Goal: Task Accomplishment & Management: Complete application form

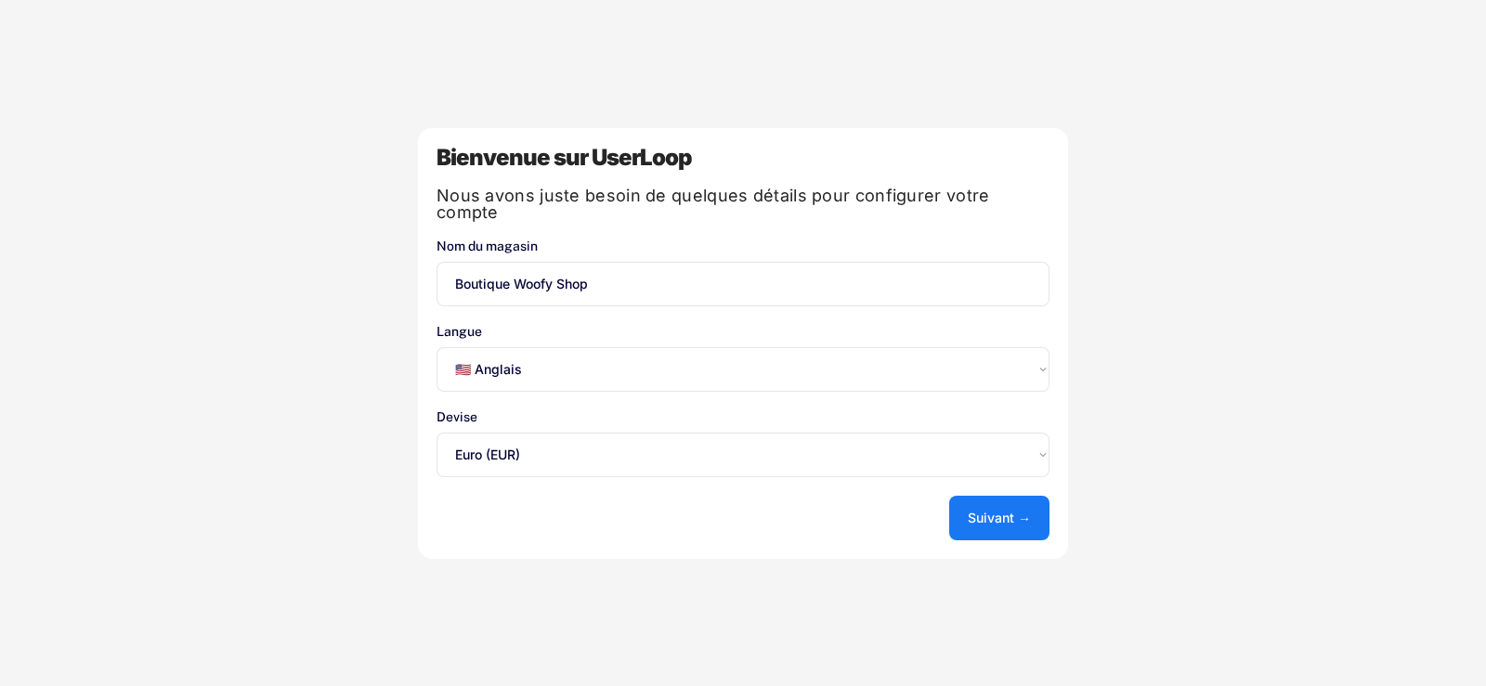
select select ""en""
select select ""1348695171700984260__LOOKUP__1635527639173x833446490375085600""
click at [570, 364] on select "Sélectionnez une option... 🇺🇸 Anglais 🇫🇷 Français 🇩🇪 Allemand 🇪🇸 Espagnol" at bounding box center [743, 369] width 613 height 45
select select ""fr""
click at [437, 347] on select "Sélectionnez une option... 🇺🇸 Anglais 🇫🇷 Français 🇩🇪 Allemand 🇪🇸 Espagnol" at bounding box center [743, 369] width 613 height 45
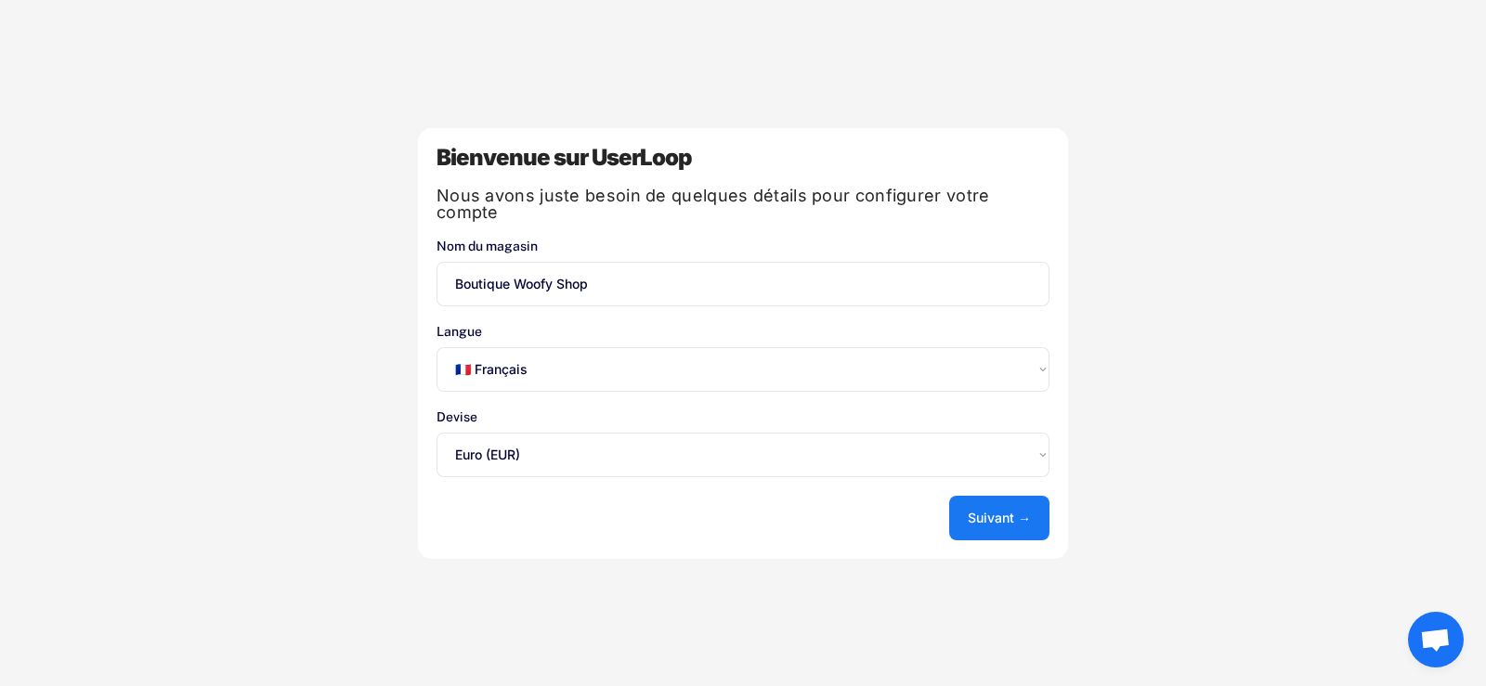
click at [1001, 521] on button "Suivant →" at bounding box center [999, 518] width 100 height 45
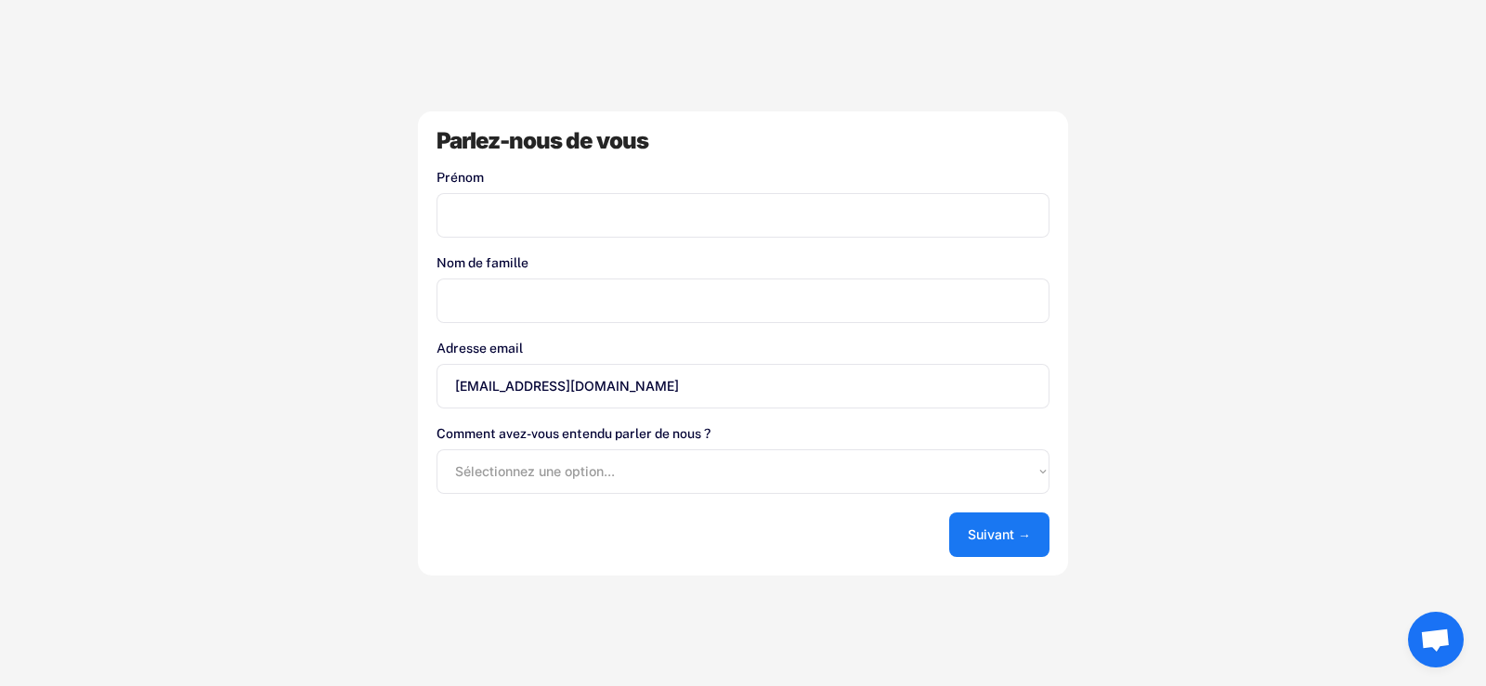
click at [549, 217] on input "input" at bounding box center [743, 215] width 613 height 45
type input "[PERSON_NAME]"
type input "Girault"
click at [576, 459] on select "Sélectionnez une option... App Store de Shopify Google Blog UserLoop Recommandé…" at bounding box center [743, 472] width 613 height 45
select select ""other""
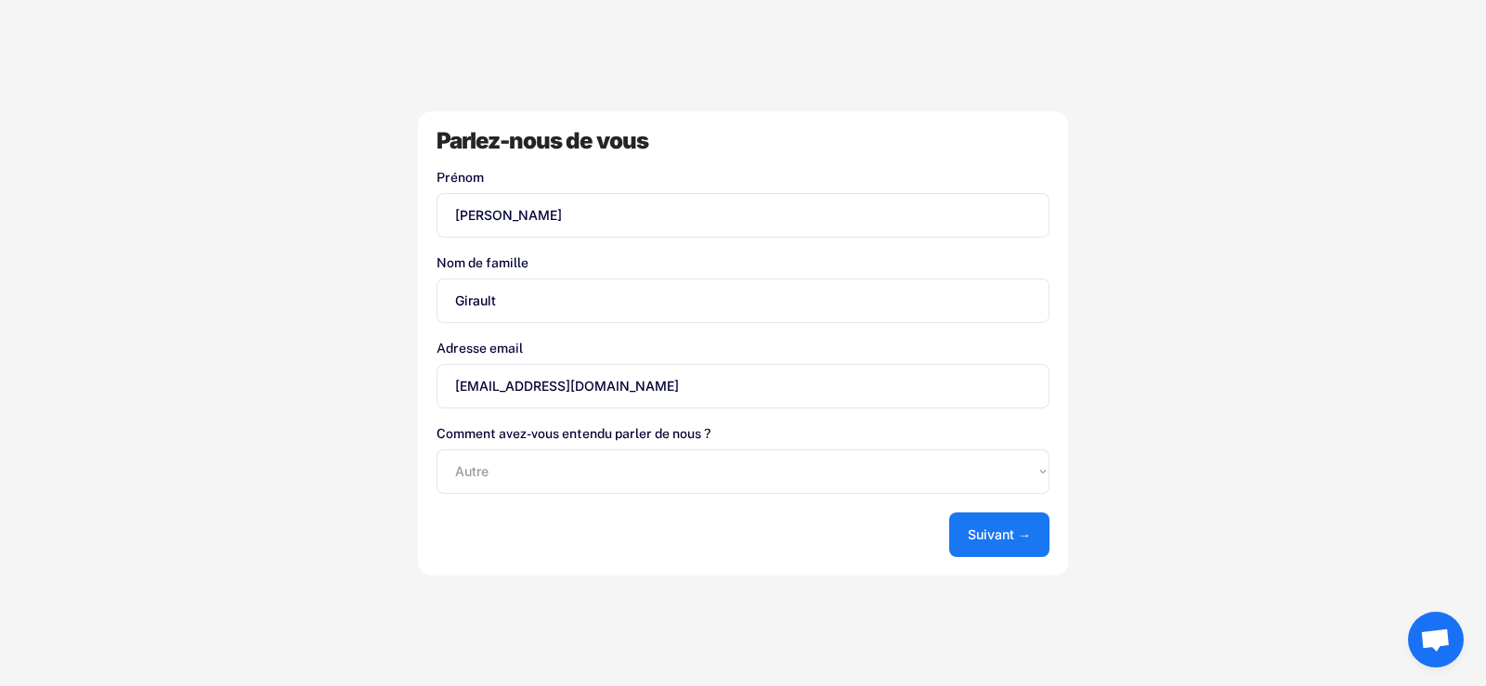
click at [437, 450] on select "Sélectionnez une option... App Store de Shopify Google Blog UserLoop Recommandé…" at bounding box center [743, 472] width 613 height 45
click at [1012, 535] on font "Suivant →" at bounding box center [999, 535] width 63 height 16
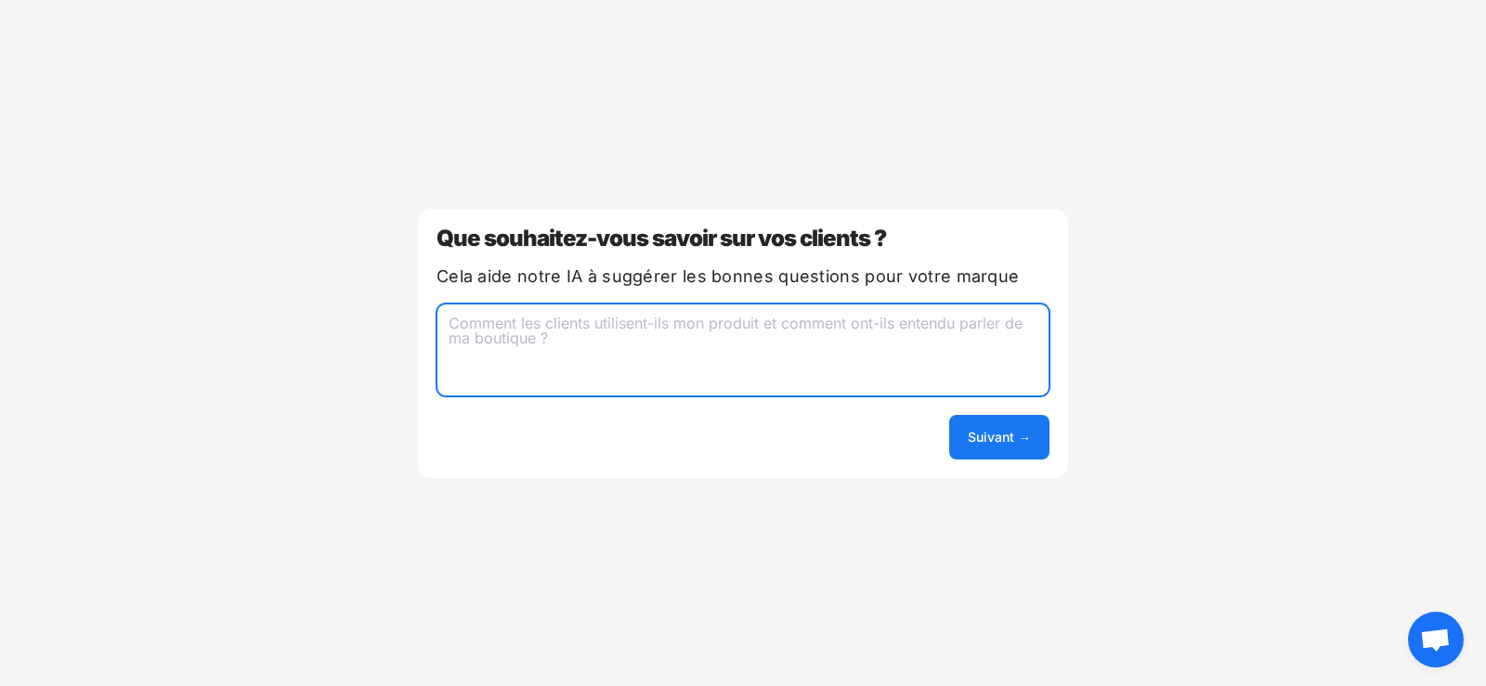
click at [515, 334] on textarea at bounding box center [743, 350] width 613 height 93
type textarea "Q"
type textarea "Par quel moyen avez vous connu la boutique ?"
drag, startPoint x: 788, startPoint y: 332, endPoint x: 220, endPoint y: 358, distance: 568.1
click at [220, 358] on div "Bienvenue sur UserLoop Nous avons juste besoin de quelques détails pour configu…" at bounding box center [743, 343] width 1486 height 686
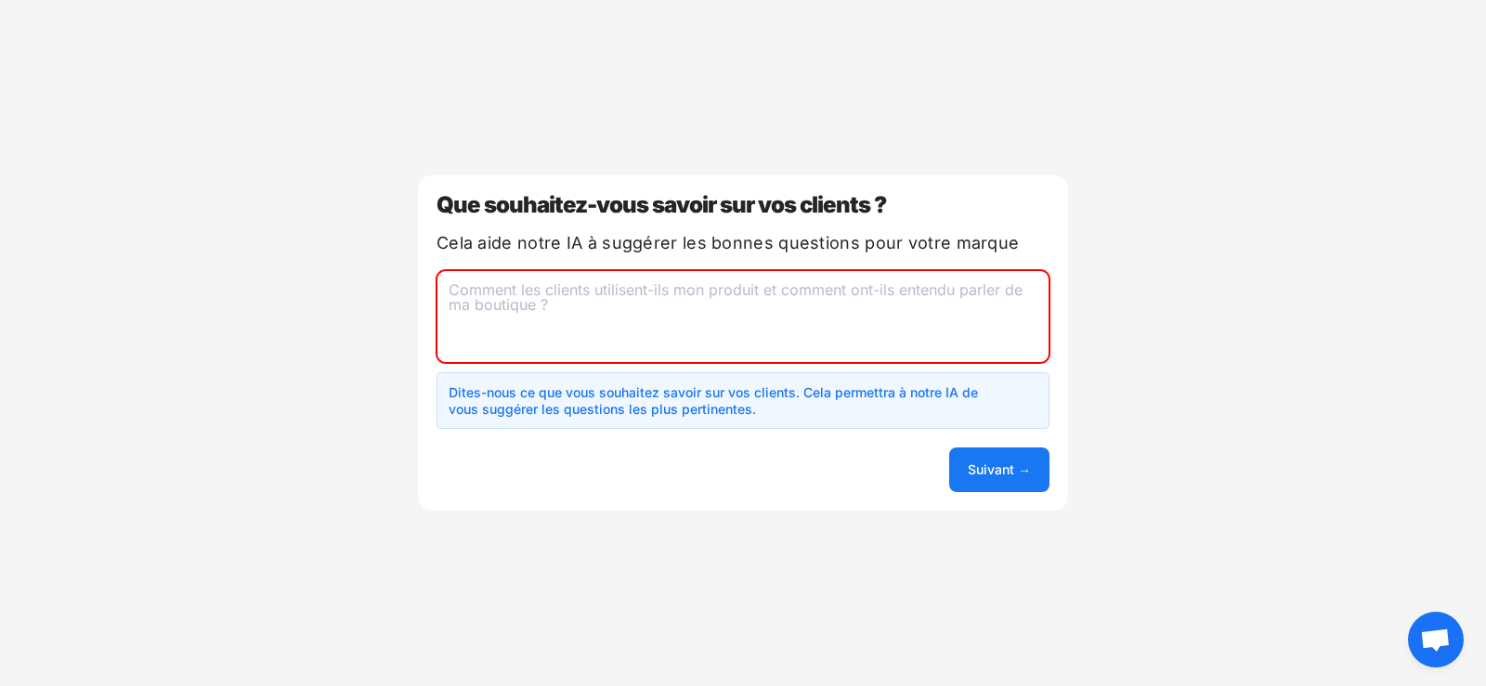
drag, startPoint x: 781, startPoint y: 289, endPoint x: 960, endPoint y: 300, distance: 179.6
click at [960, 300] on textarea at bounding box center [743, 316] width 613 height 93
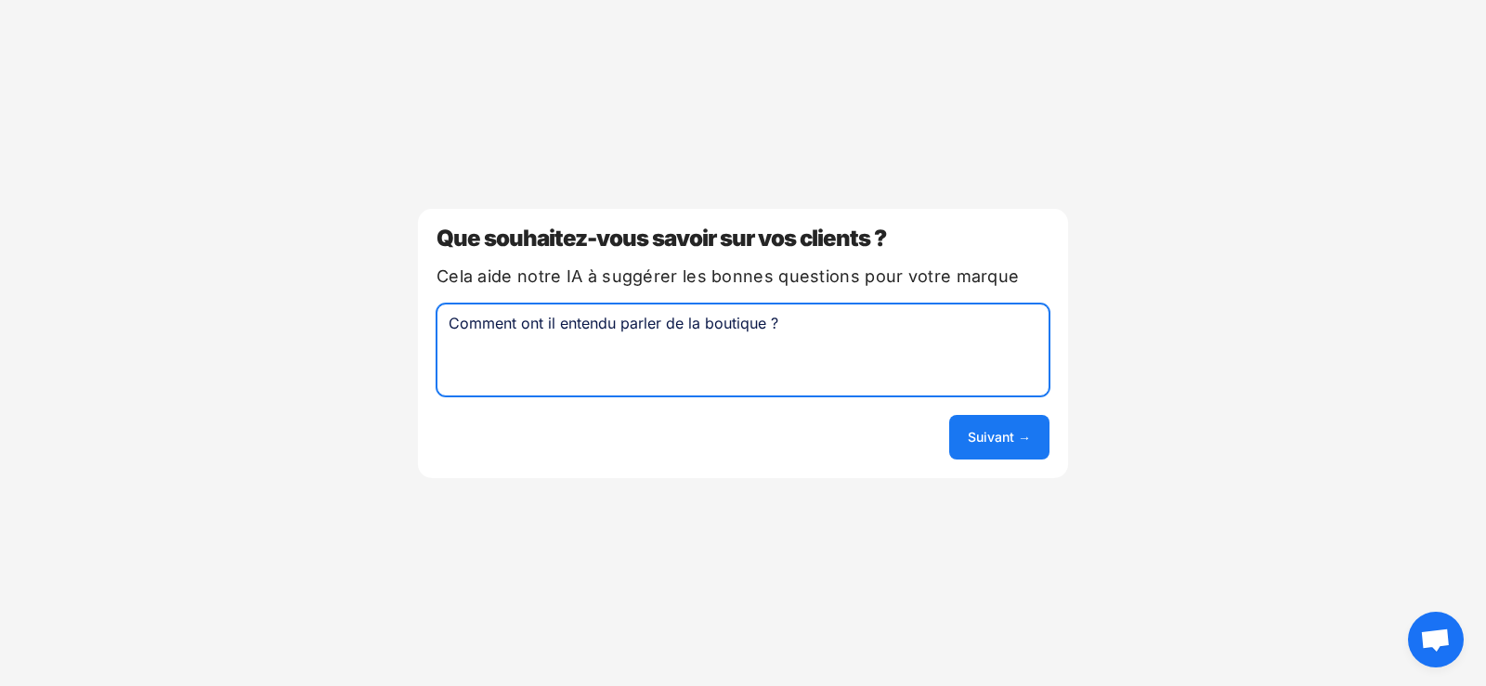
type textarea "Comment ont il entendu parler de la boutique ?"
drag, startPoint x: 967, startPoint y: 423, endPoint x: 964, endPoint y: 402, distance: 20.6
click at [968, 425] on button "Suivant →" at bounding box center [999, 437] width 100 height 45
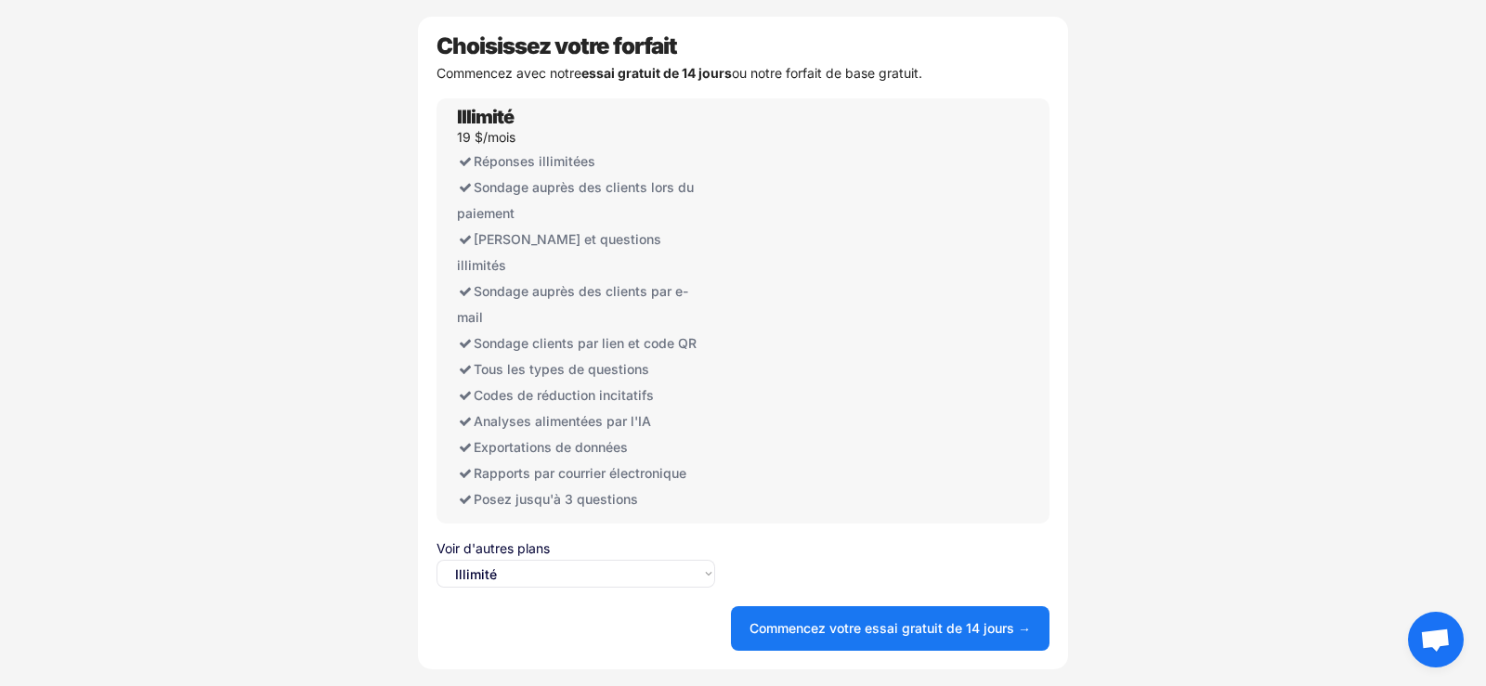
click at [573, 563] on select "Sélectionnez une option... Illimité Gratuit" at bounding box center [576, 574] width 279 height 28
select select ""free0""
click at [437, 560] on select "Sélectionnez une option... Illimité Gratuit" at bounding box center [576, 574] width 279 height 28
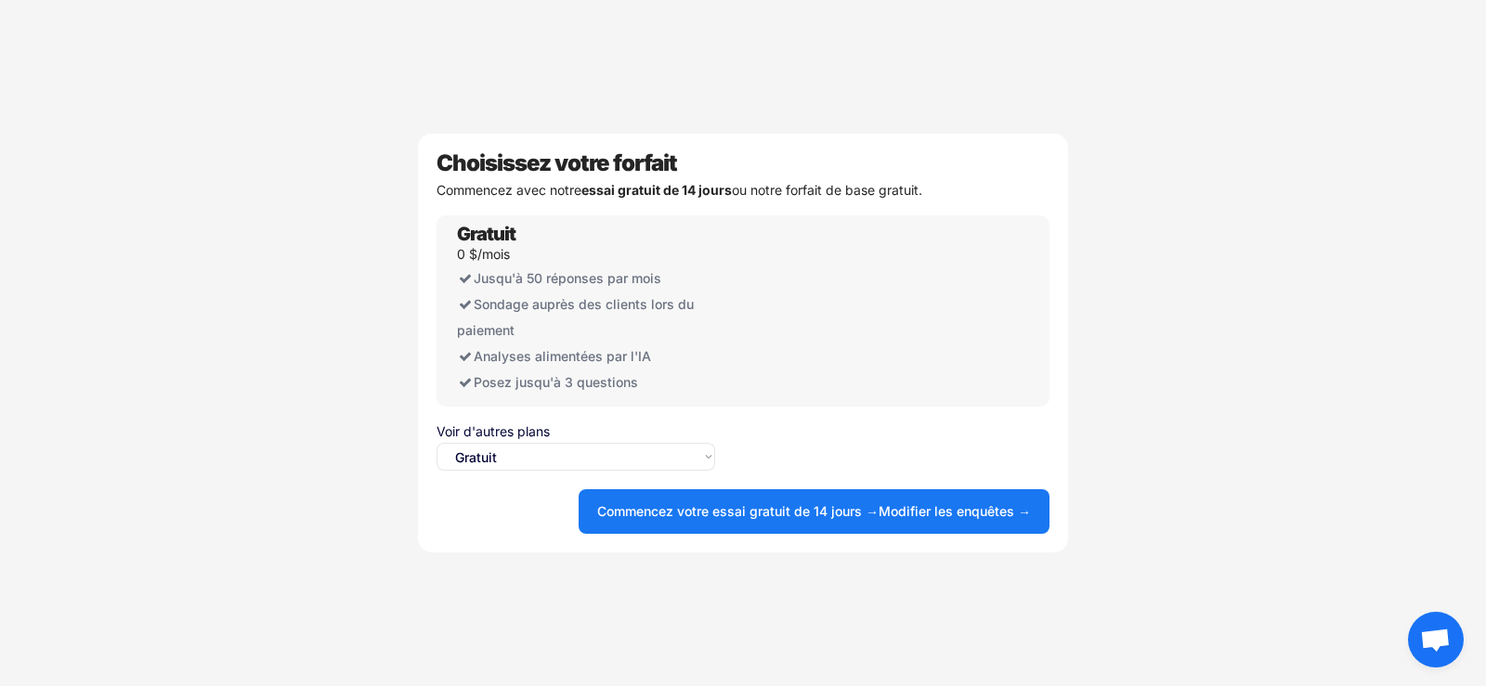
click at [954, 510] on font "Modifier les enquêtes →" at bounding box center [955, 511] width 152 height 16
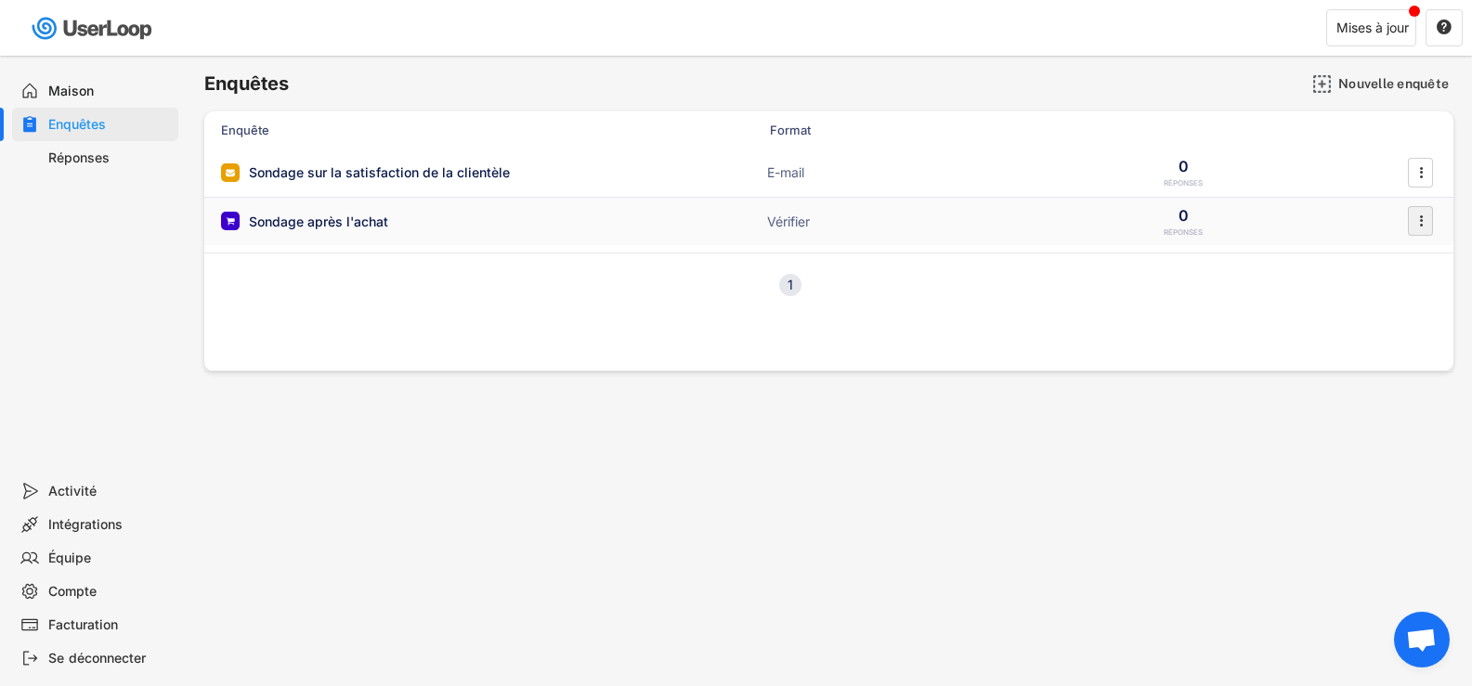
click at [1417, 224] on icon "" at bounding box center [1421, 221] width 19 height 28
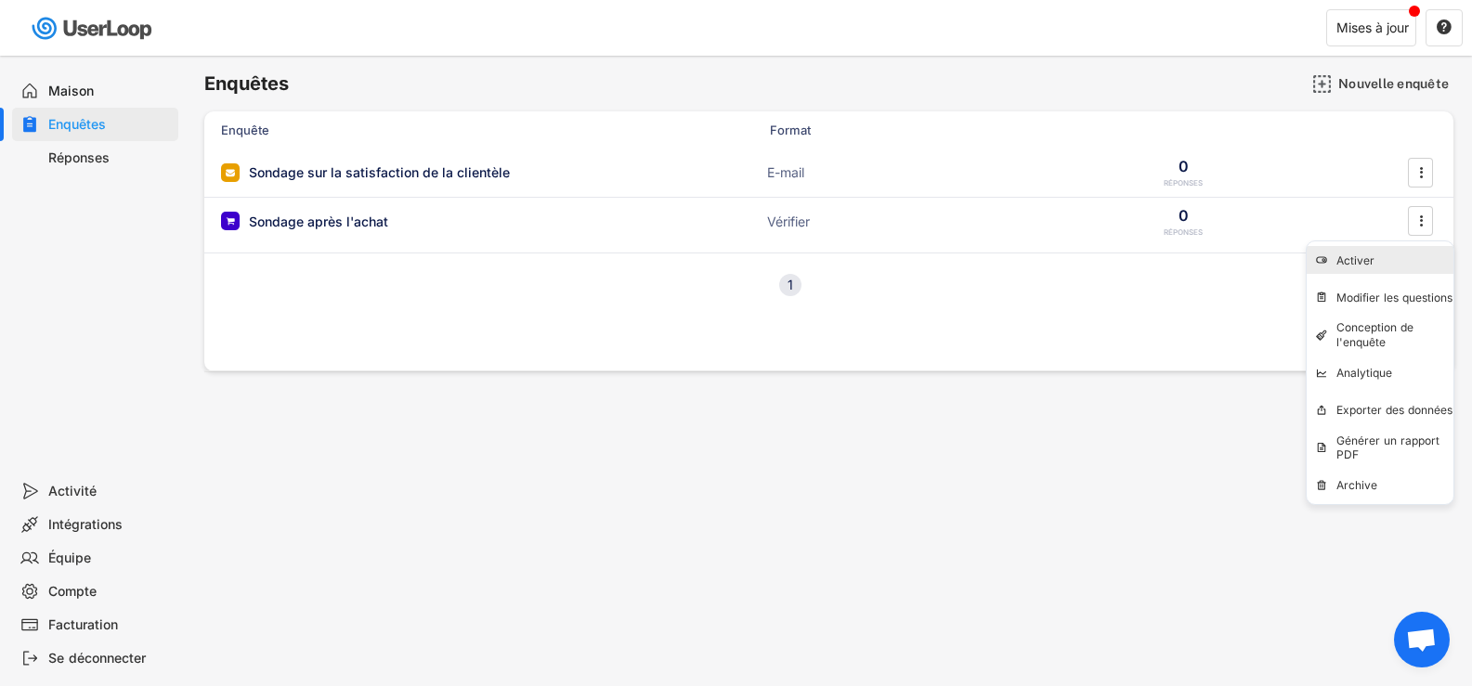
click at [1353, 256] on font "Activer" at bounding box center [1355, 261] width 38 height 14
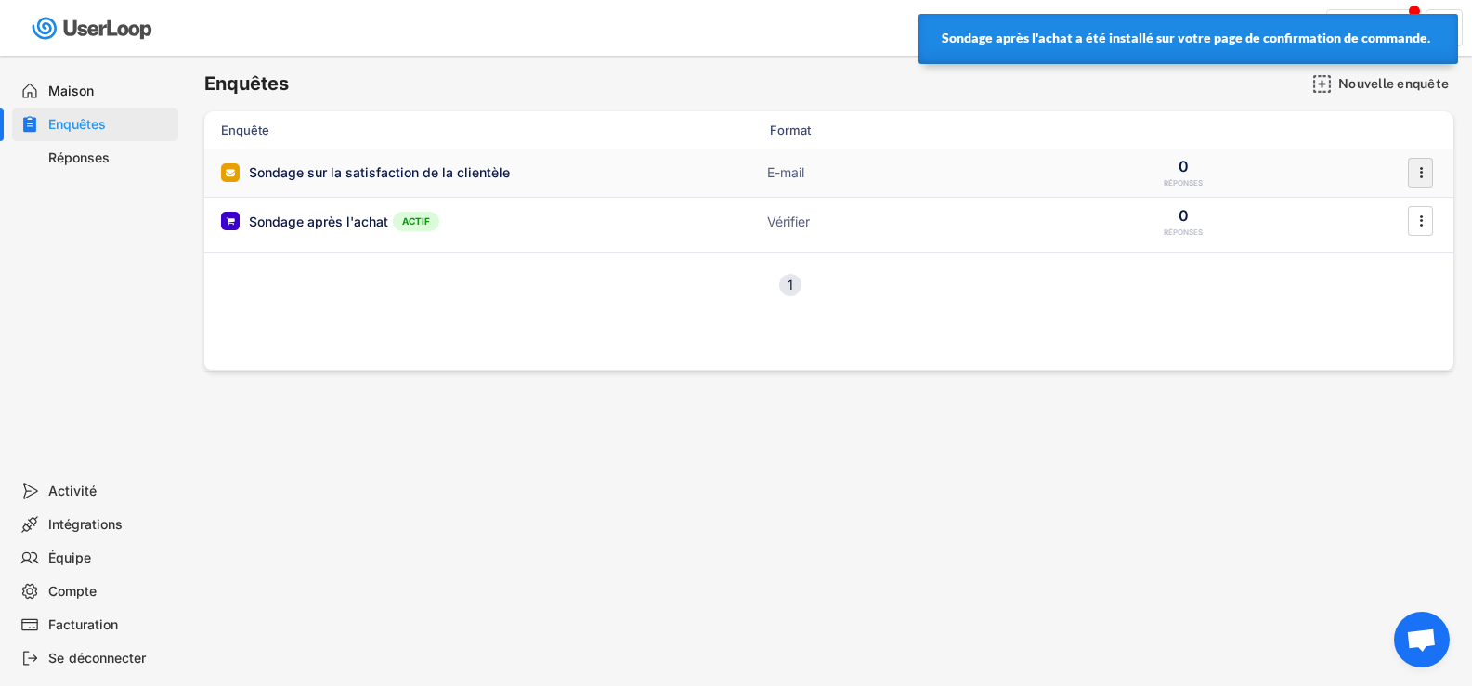
click at [1423, 168] on icon "" at bounding box center [1421, 173] width 19 height 28
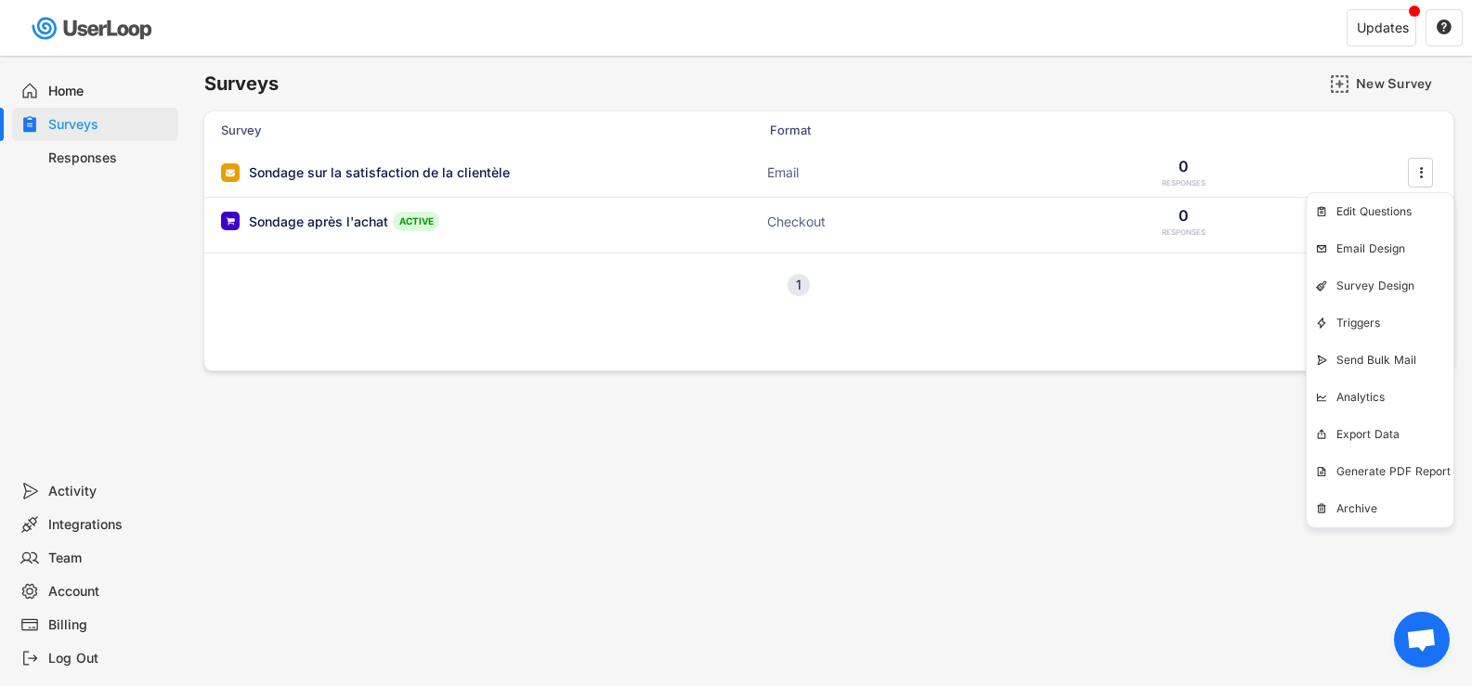
click at [1189, 332] on div "Survey Format Sondage sur la satisfaction de la clientèle Email 0 RESPONSES  S…" at bounding box center [828, 241] width 1249 height 260
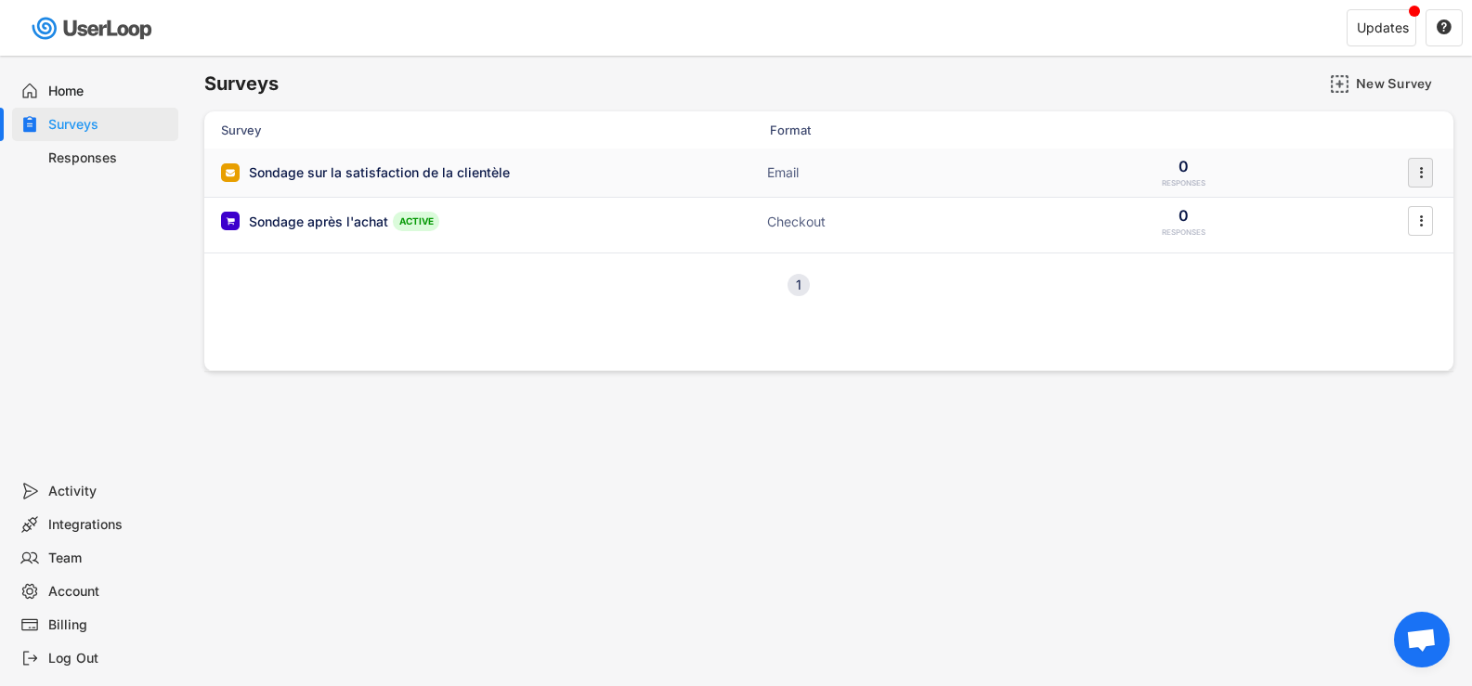
click at [1426, 176] on icon "" at bounding box center [1421, 173] width 19 height 28
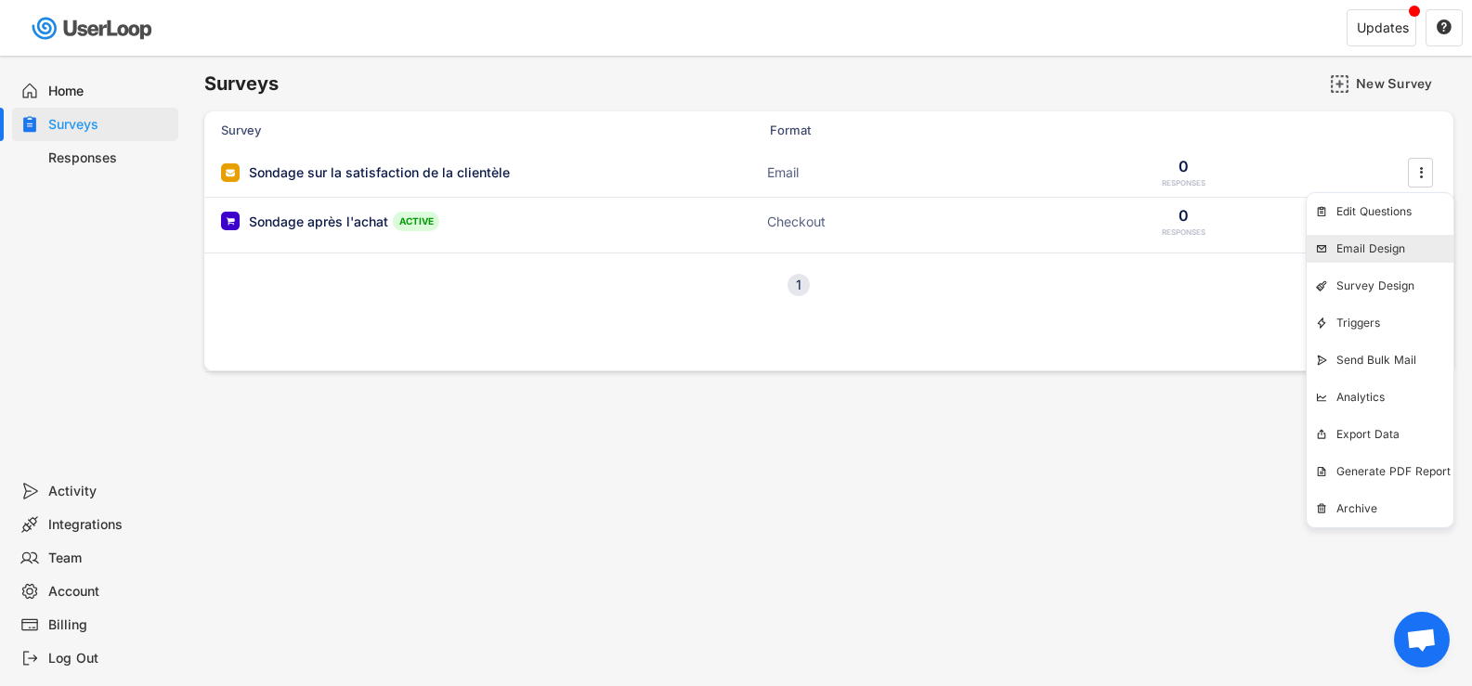
click at [1358, 255] on div "Email Design" at bounding box center [1394, 248] width 117 height 15
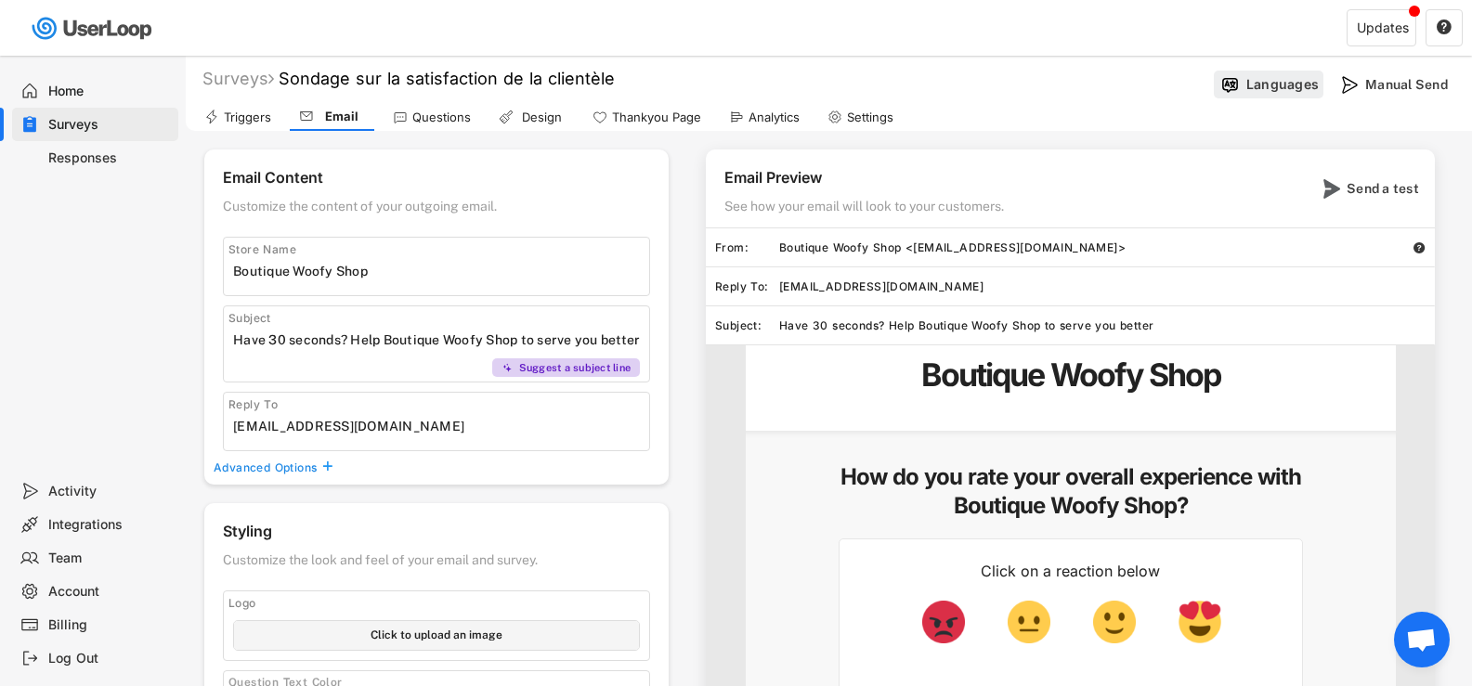
click at [1283, 74] on div "Languages" at bounding box center [1269, 85] width 110 height 28
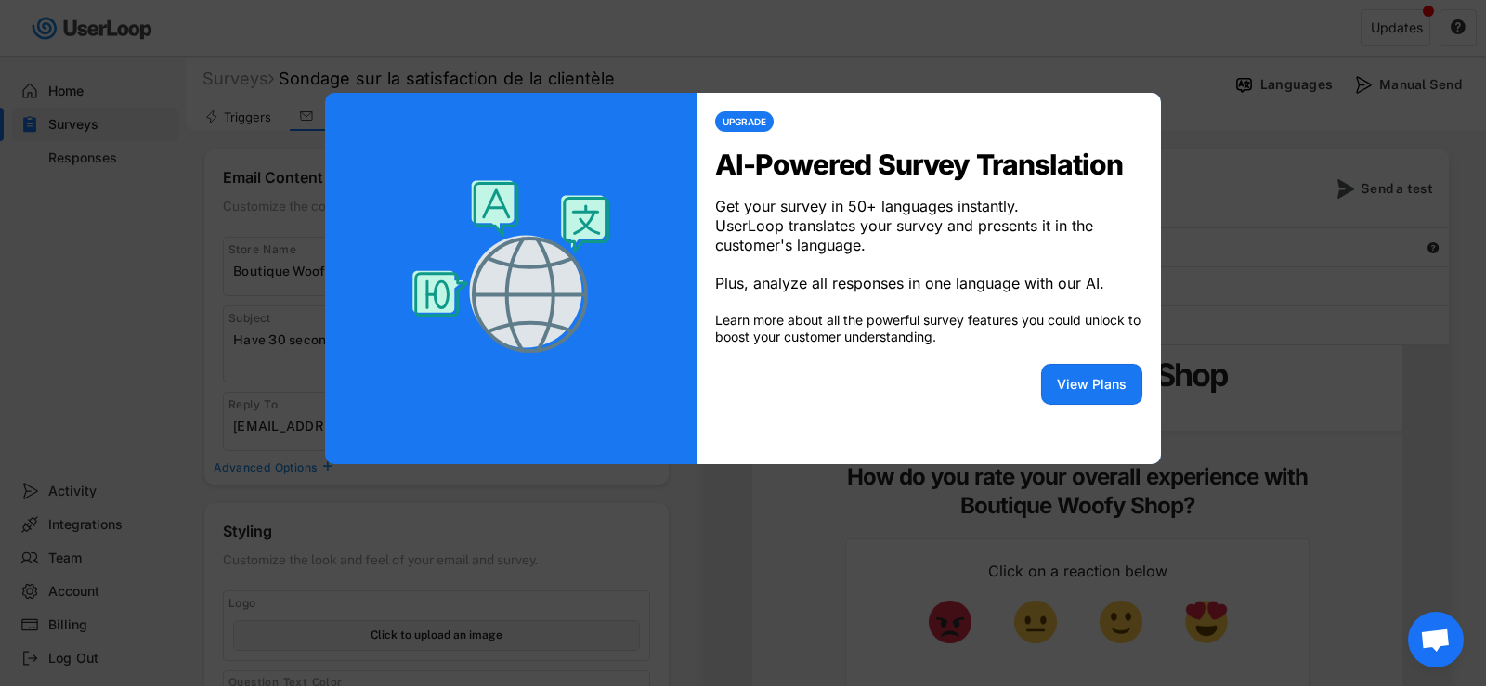
click at [1183, 104] on div at bounding box center [743, 343] width 1486 height 686
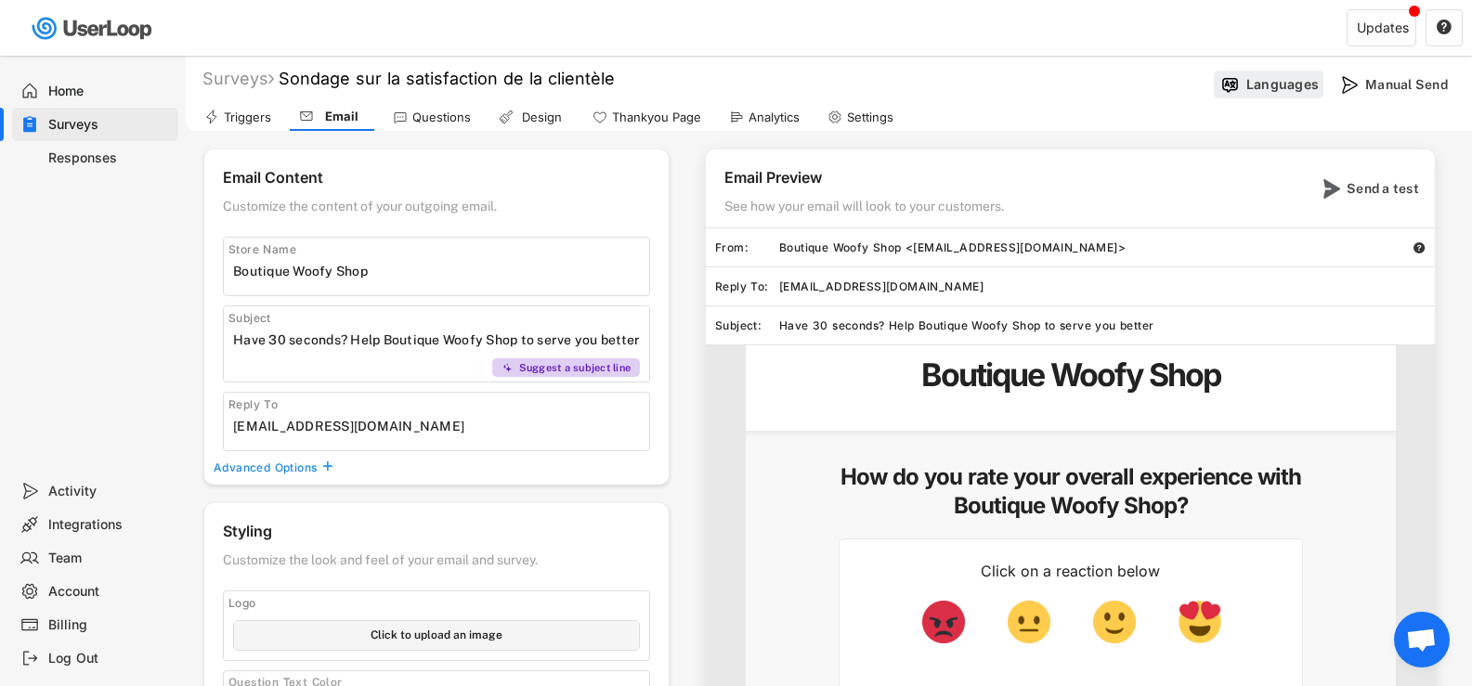
click at [1244, 87] on div "Languages" at bounding box center [1269, 85] width 110 height 28
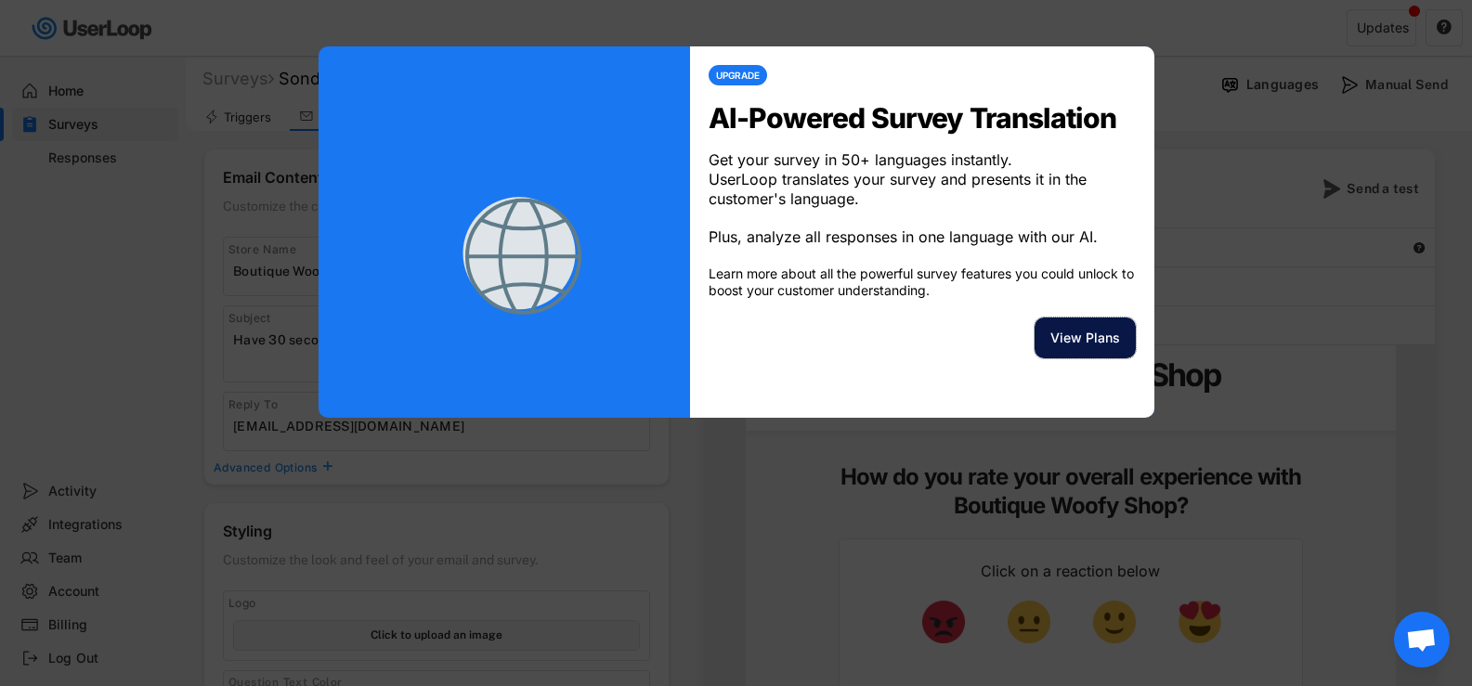
click at [1057, 346] on button "View Plans" at bounding box center [1085, 338] width 101 height 41
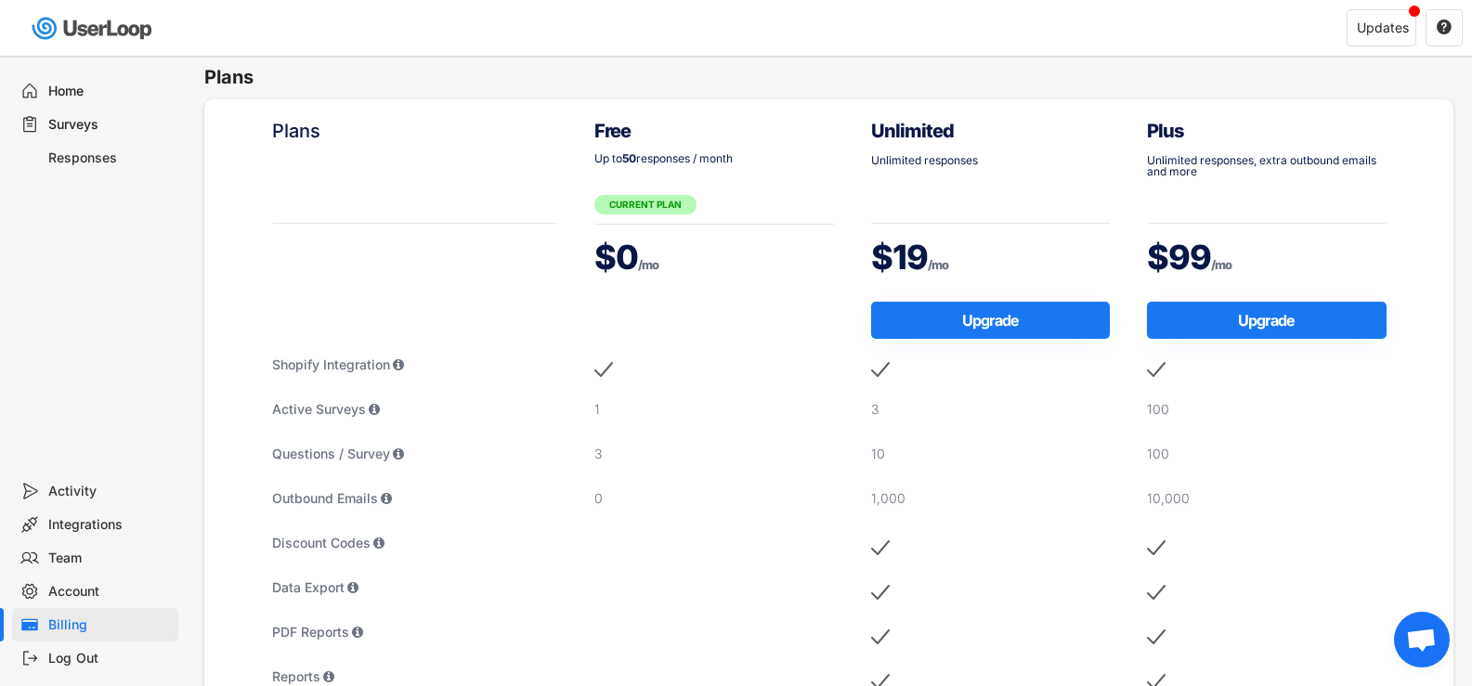
click at [649, 287] on div "Free Up to 50 responses / month CURRENT PLAN $0 /mo 1 3 0" at bounding box center [714, 678] width 277 height 1159
type input "Boutique Woofy Shop"
type input "Have 30 seconds? Help Boutique Woofy Shop to serve you better"
type input "[EMAIL_ADDRESS][DOMAIN_NAME]"
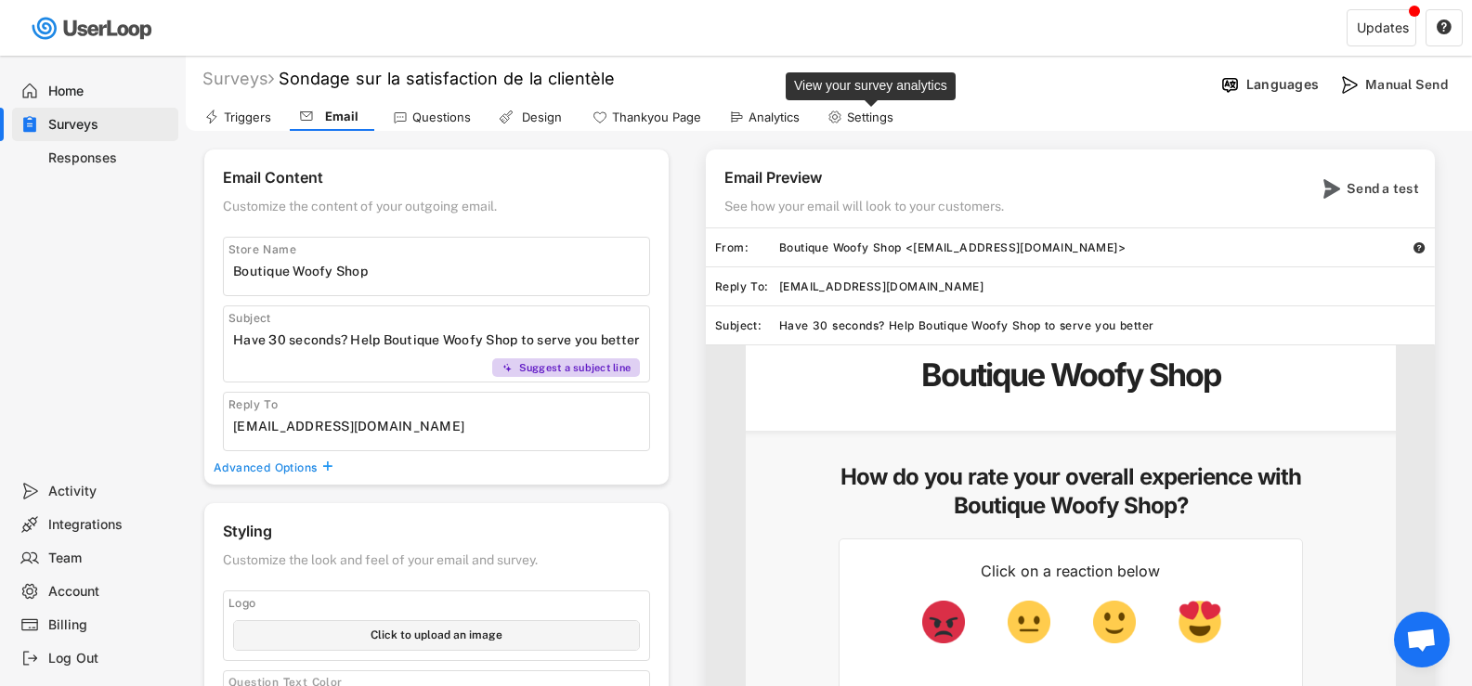
click at [860, 115] on div "Settings" at bounding box center [870, 118] width 46 height 16
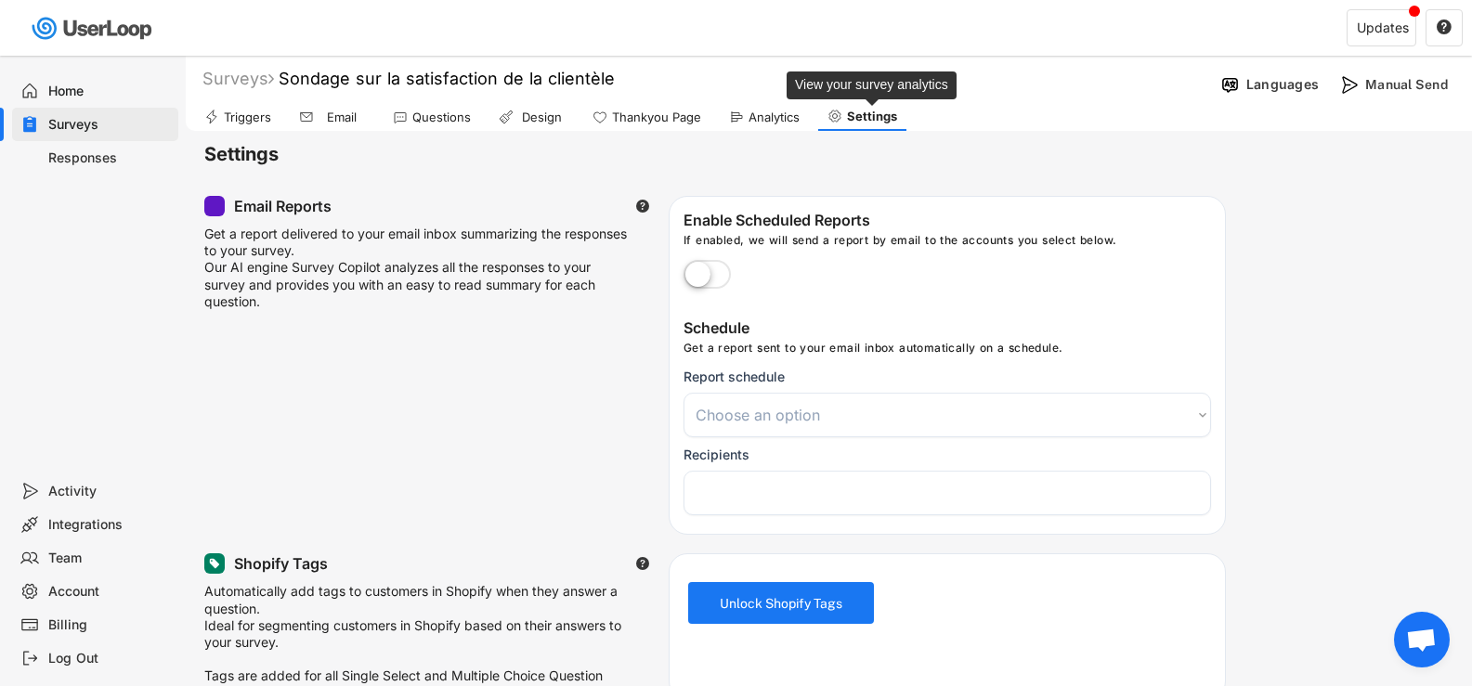
select select
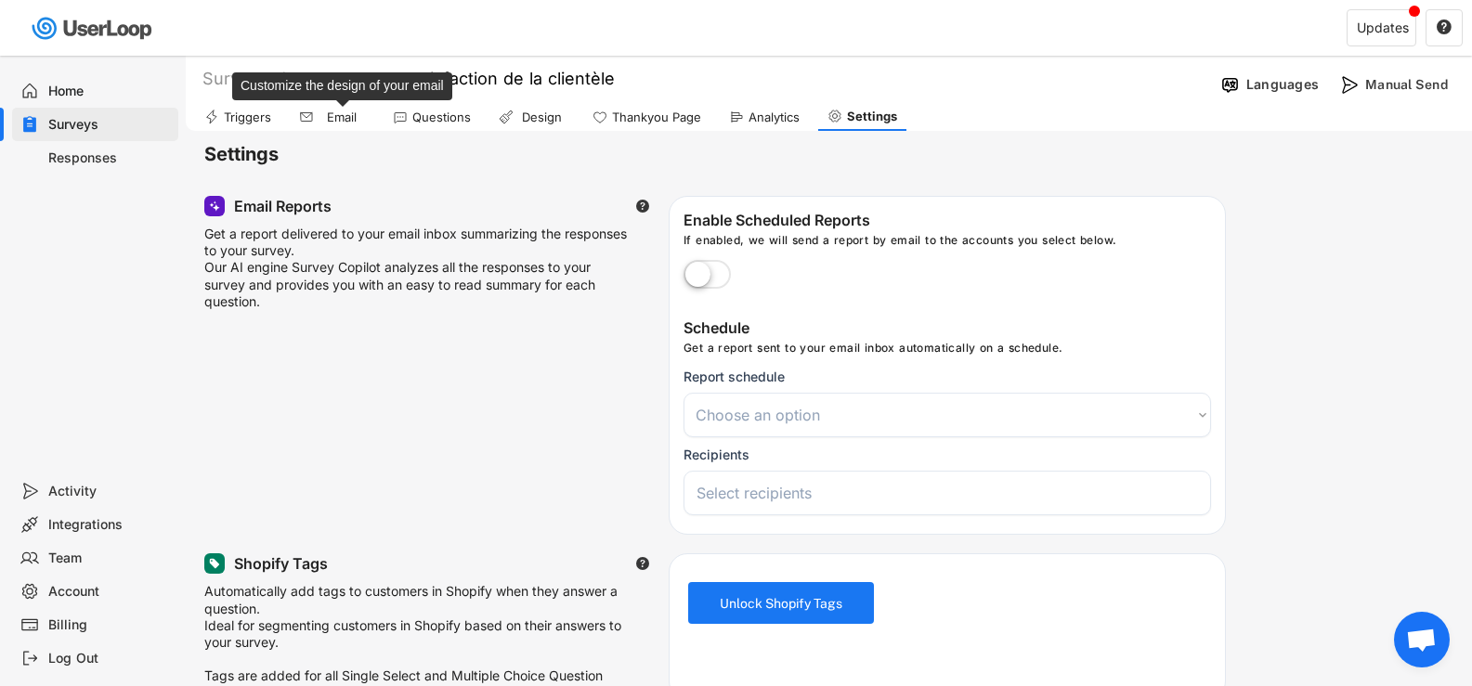
click at [330, 113] on div "Email" at bounding box center [342, 118] width 46 height 16
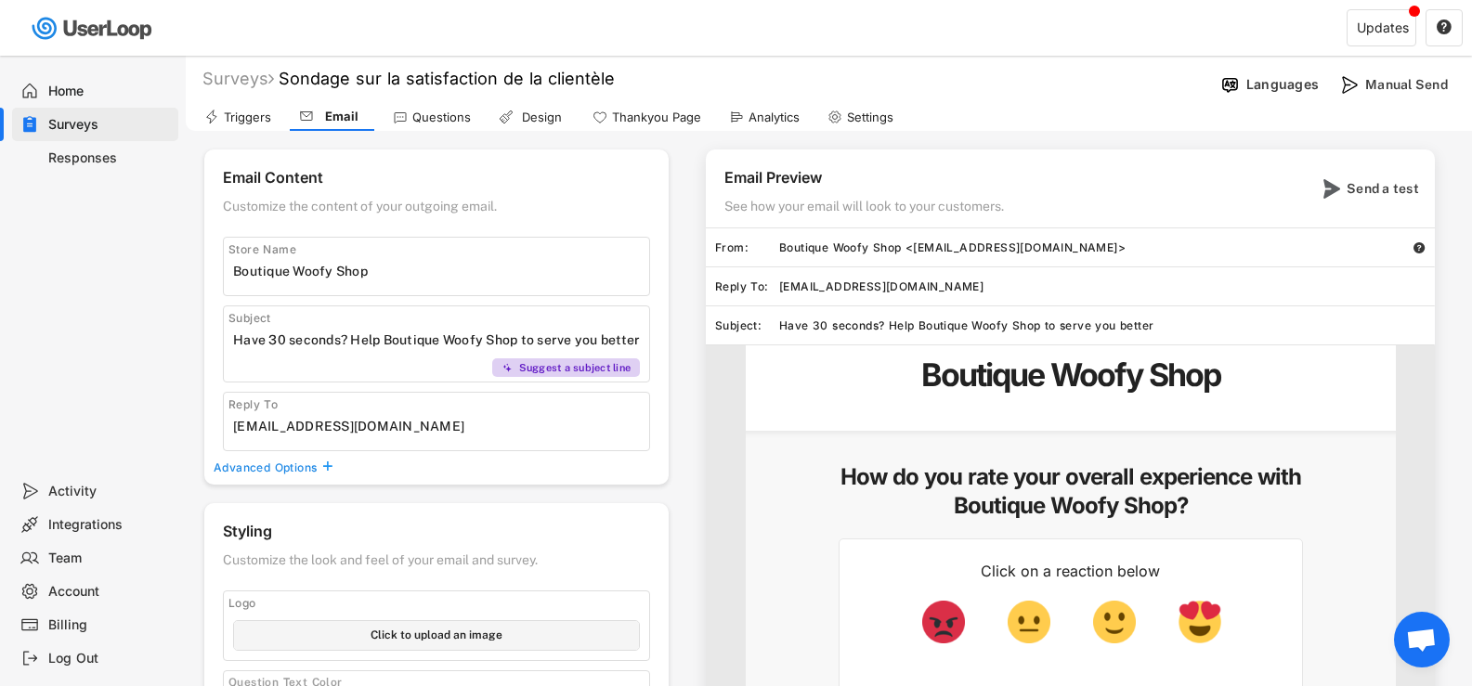
click at [84, 162] on div "Responses" at bounding box center [109, 159] width 123 height 18
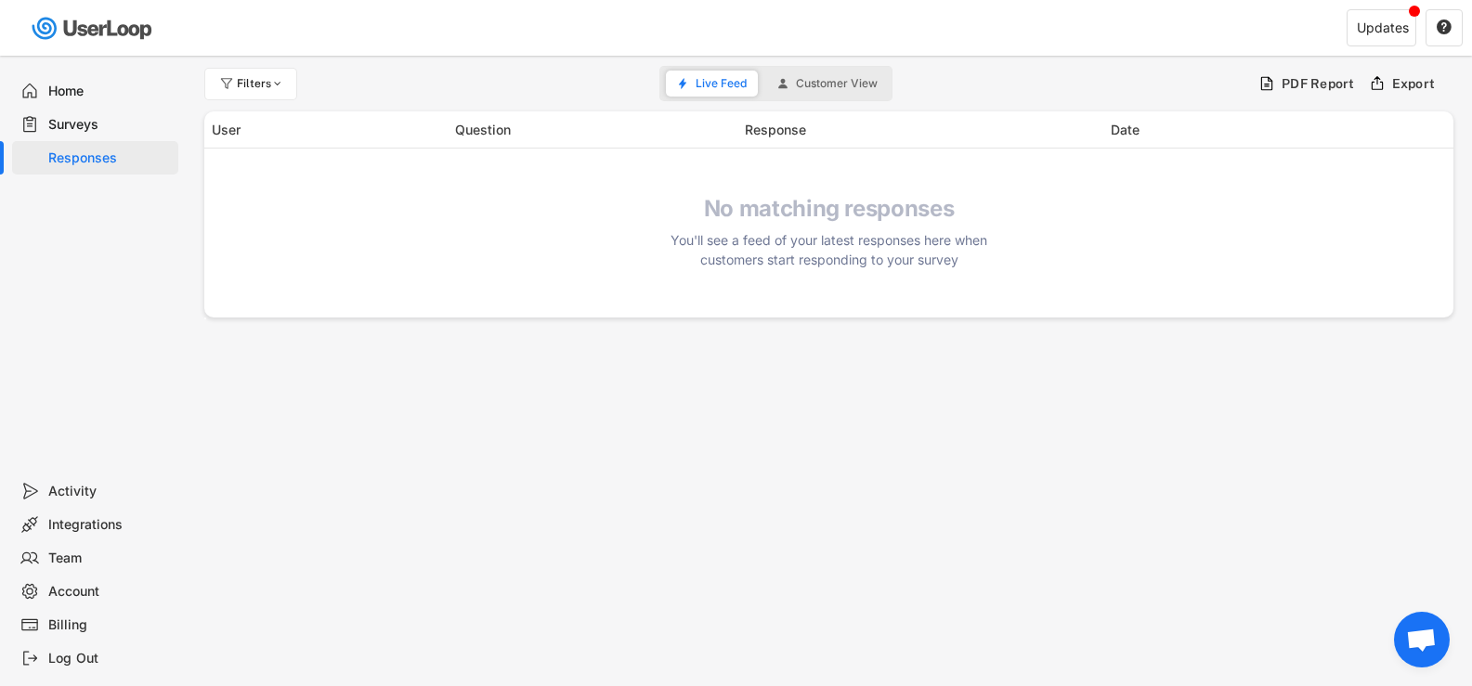
click at [59, 92] on div "Home" at bounding box center [109, 92] width 123 height 18
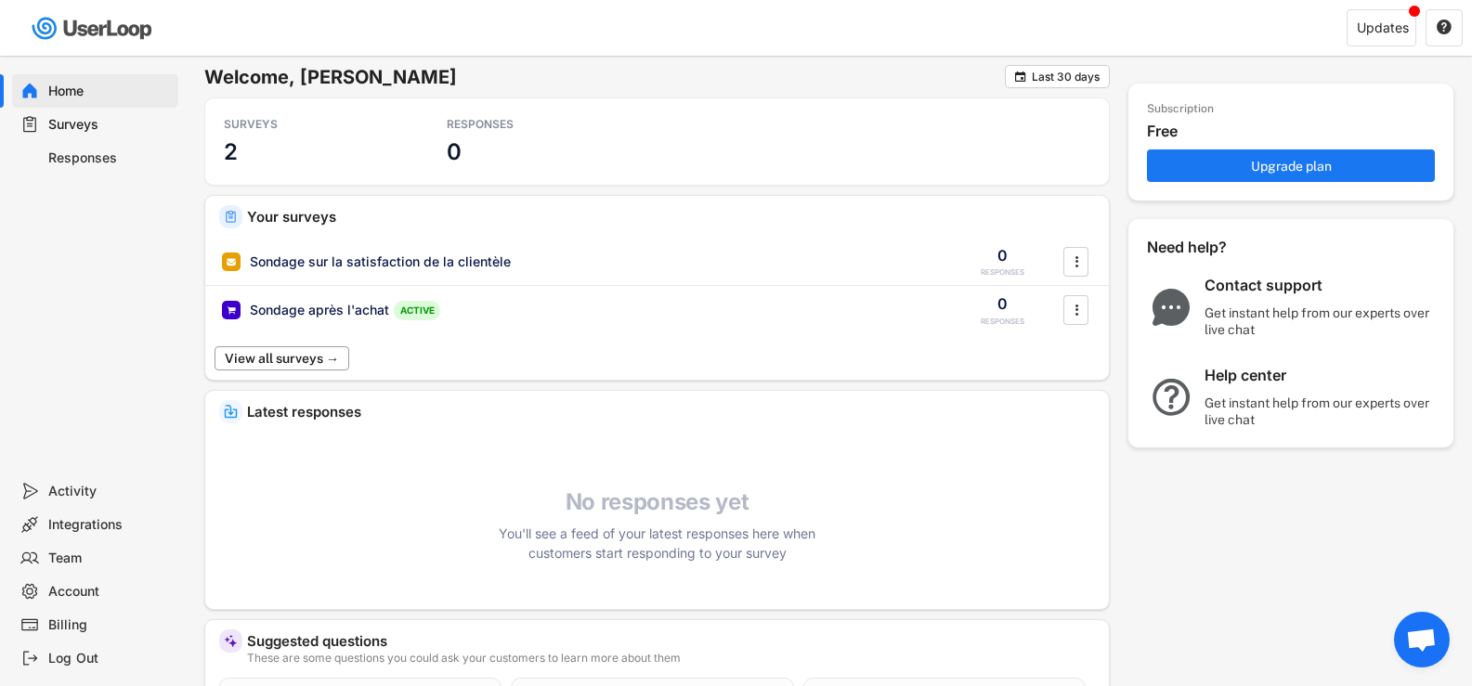
click at [320, 360] on button "View all surveys →" at bounding box center [282, 358] width 135 height 24
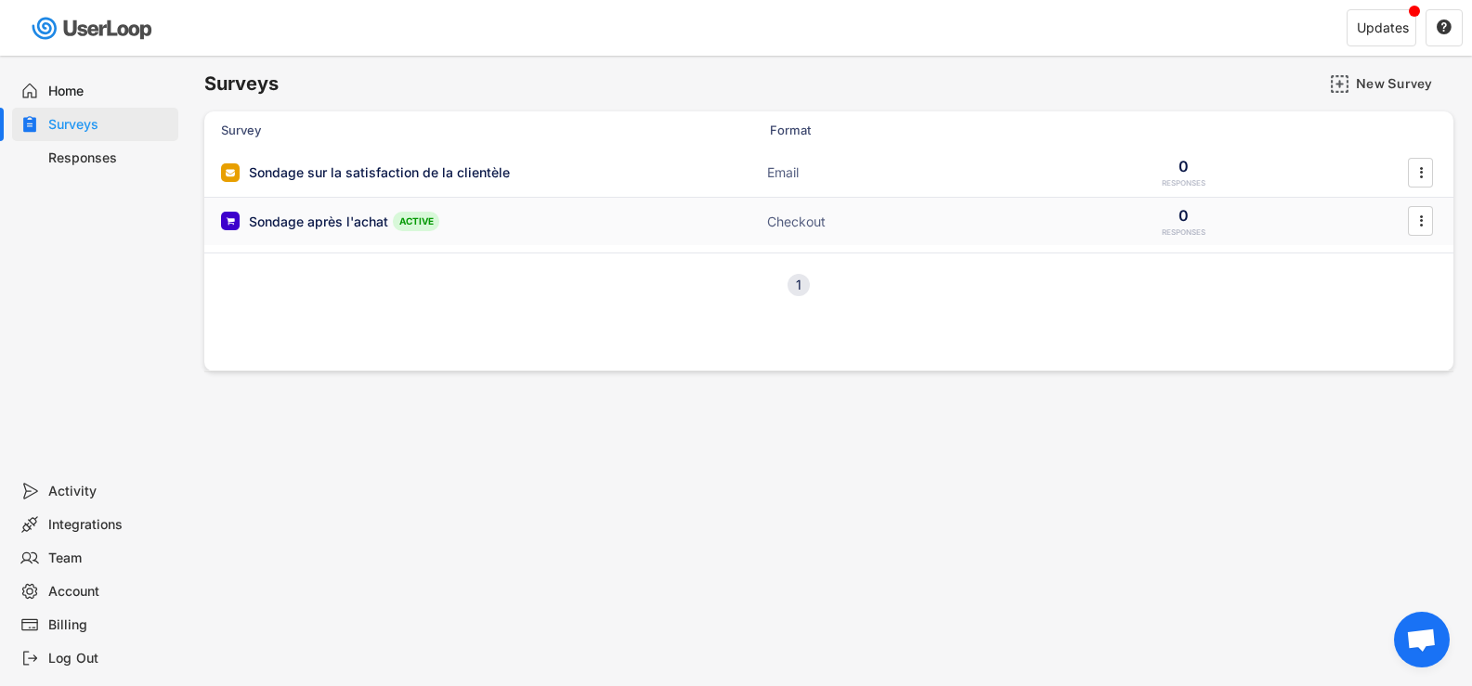
click at [802, 227] on div "Checkout" at bounding box center [860, 222] width 186 height 19
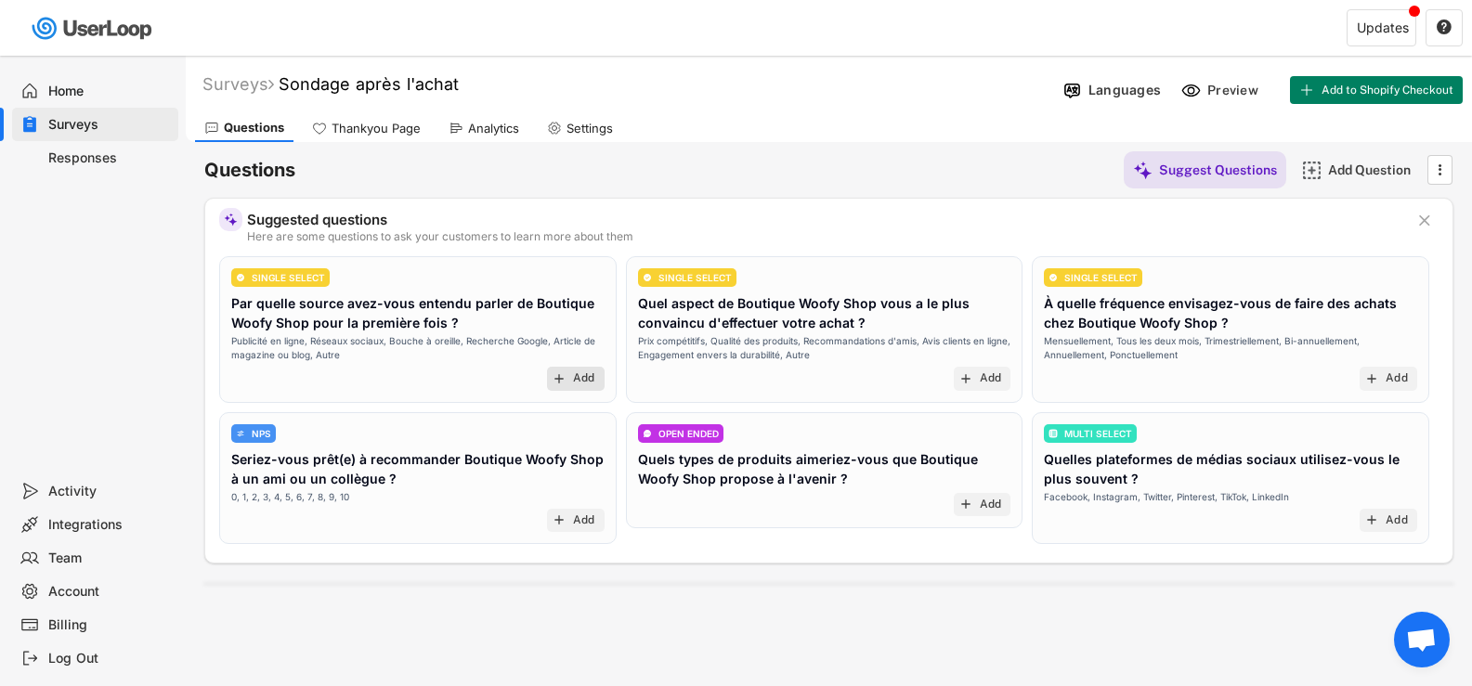
click at [568, 380] on div "add Add" at bounding box center [576, 379] width 58 height 24
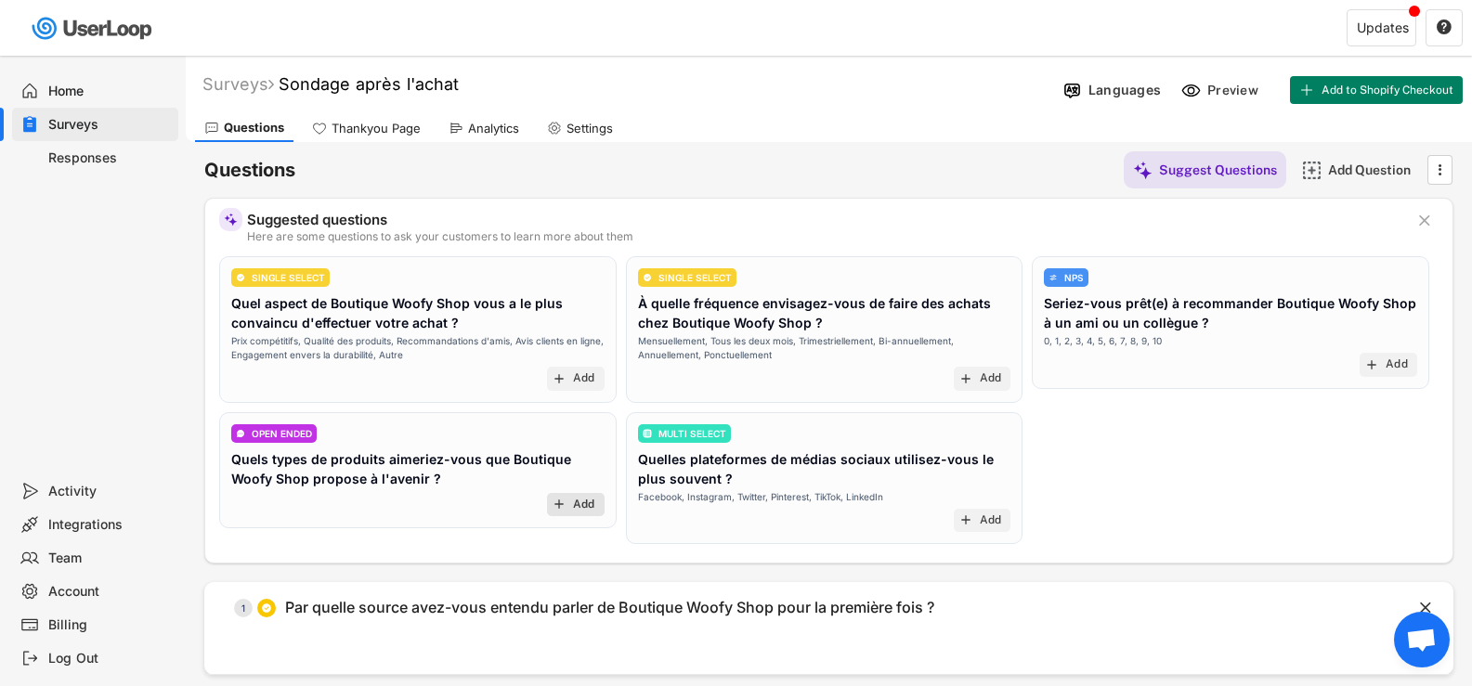
click at [580, 503] on div "Add" at bounding box center [584, 505] width 22 height 15
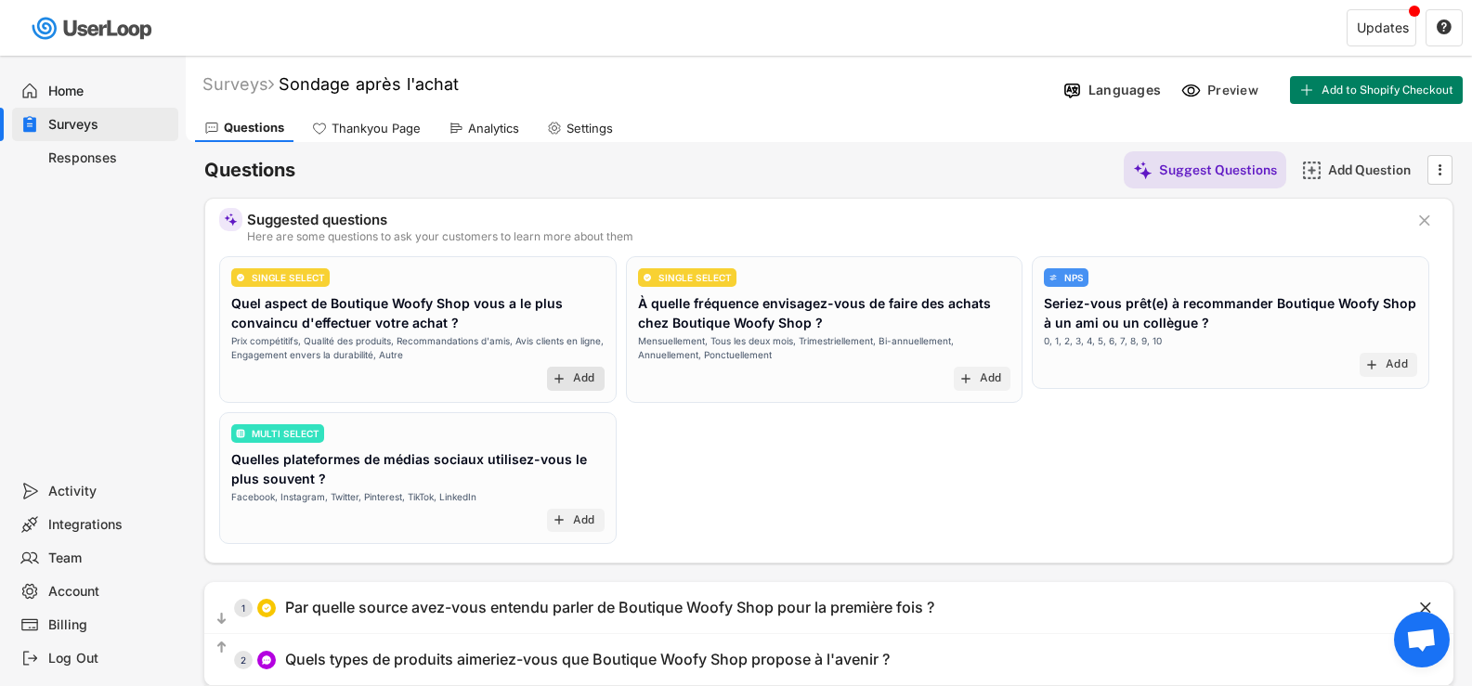
click at [571, 374] on div "add Add" at bounding box center [576, 379] width 58 height 24
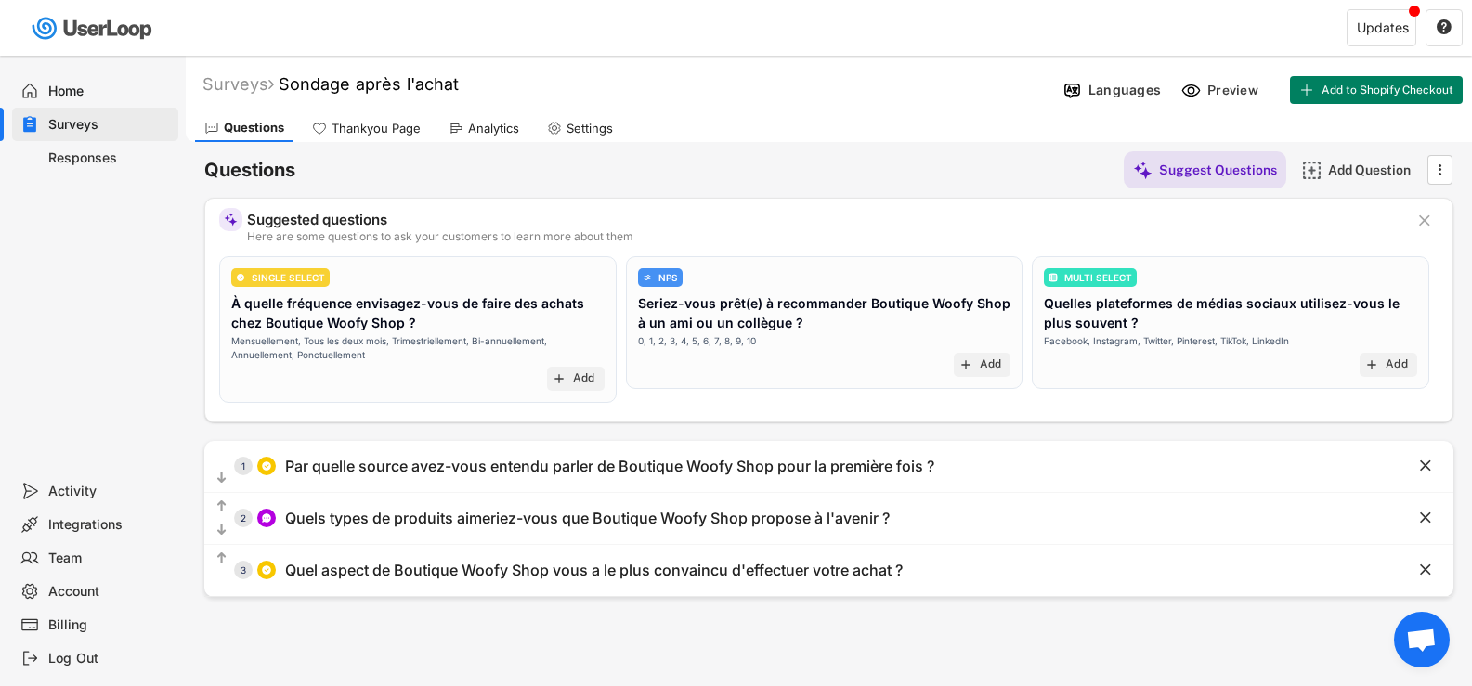
click at [58, 87] on div "Home" at bounding box center [109, 92] width 123 height 18
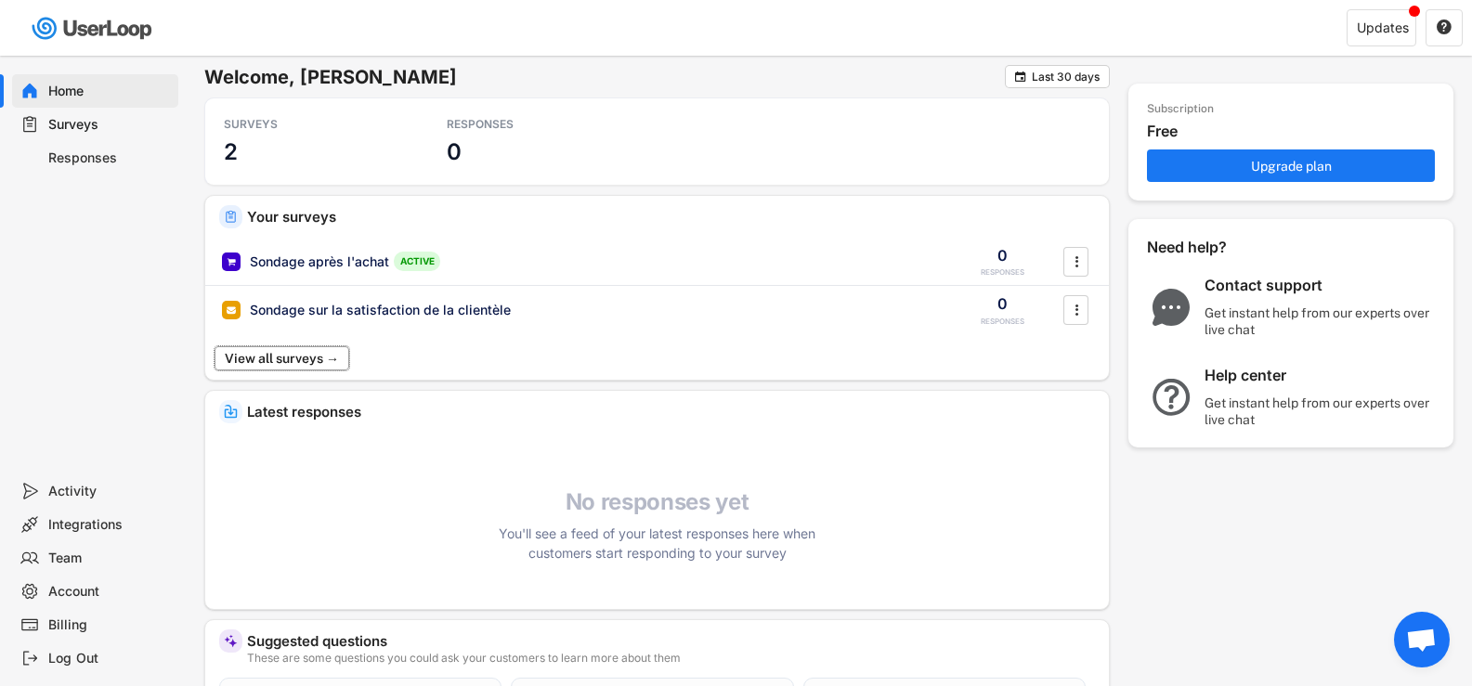
click at [315, 357] on button "View all surveys →" at bounding box center [282, 358] width 135 height 24
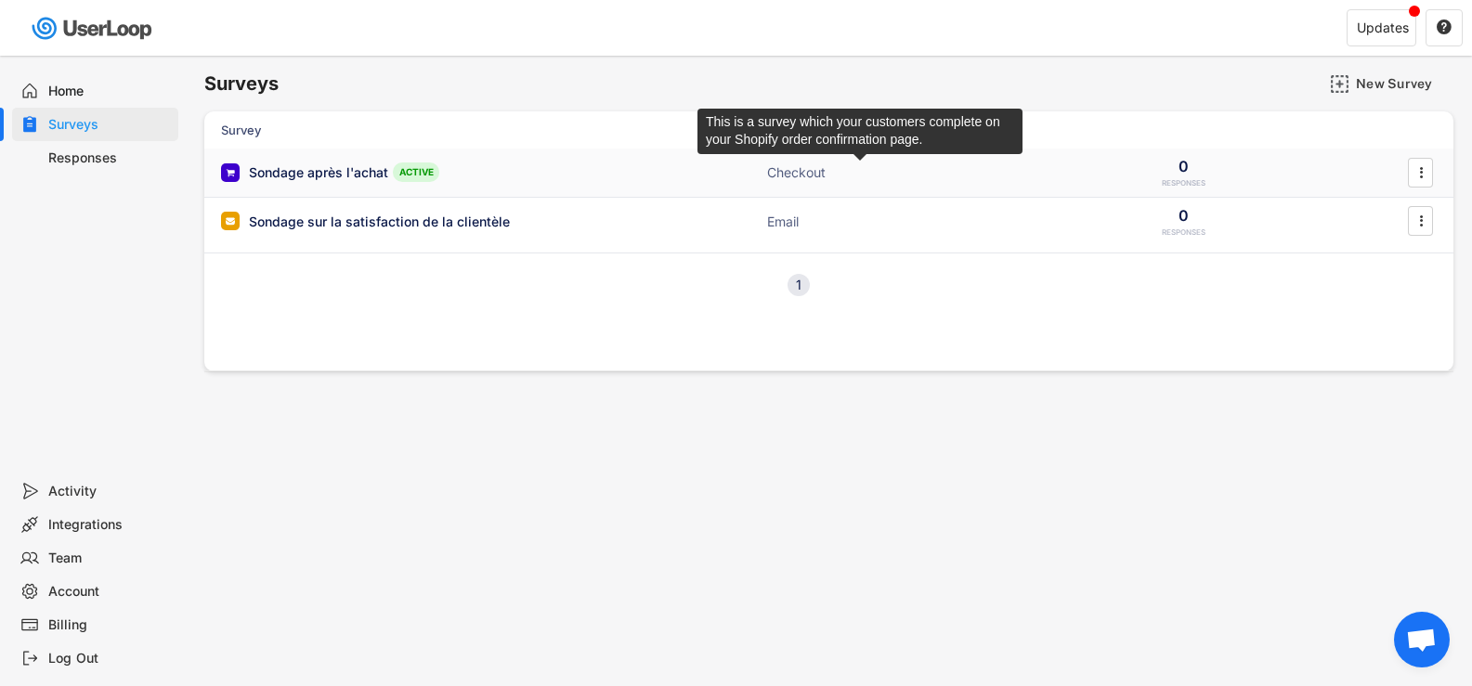
click at [795, 175] on div "Checkout" at bounding box center [860, 172] width 186 height 19
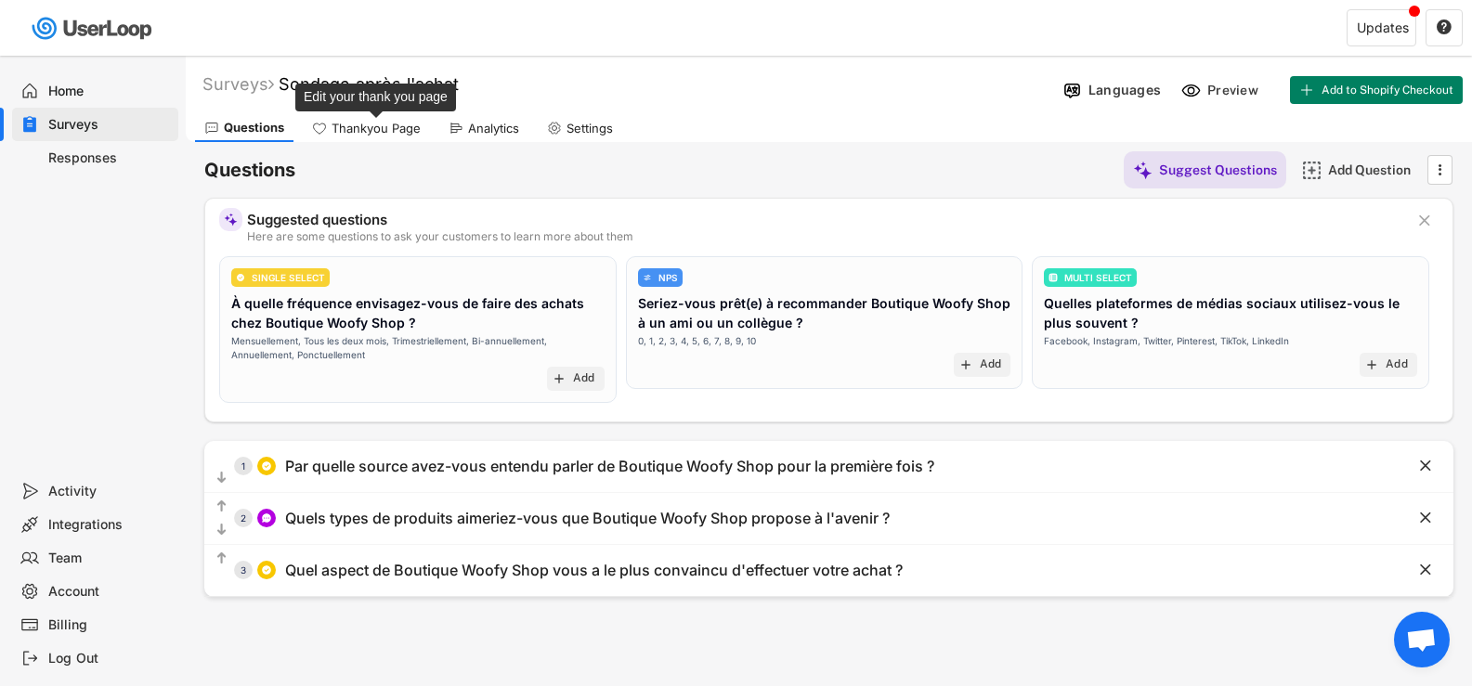
click at [380, 118] on div "Thankyou Page" at bounding box center [366, 128] width 127 height 28
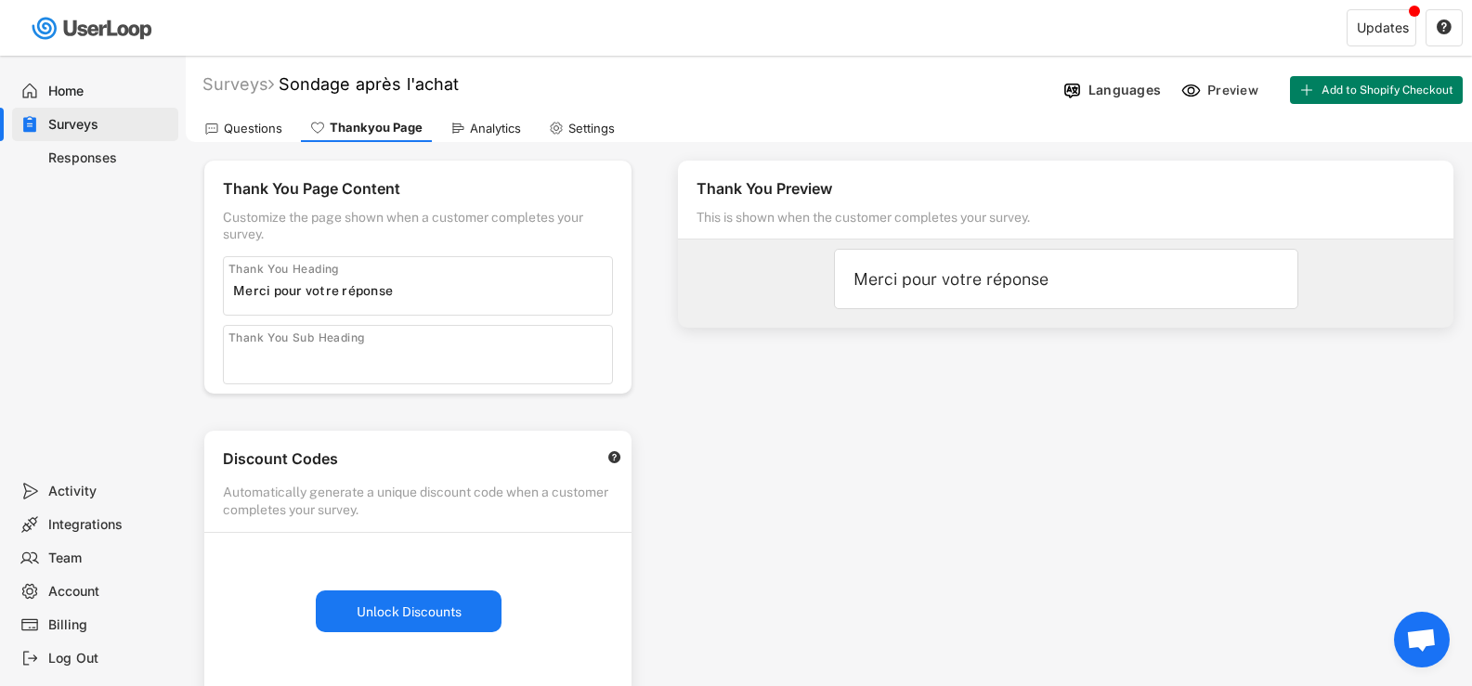
click at [470, 127] on div "Analytics" at bounding box center [495, 129] width 51 height 16
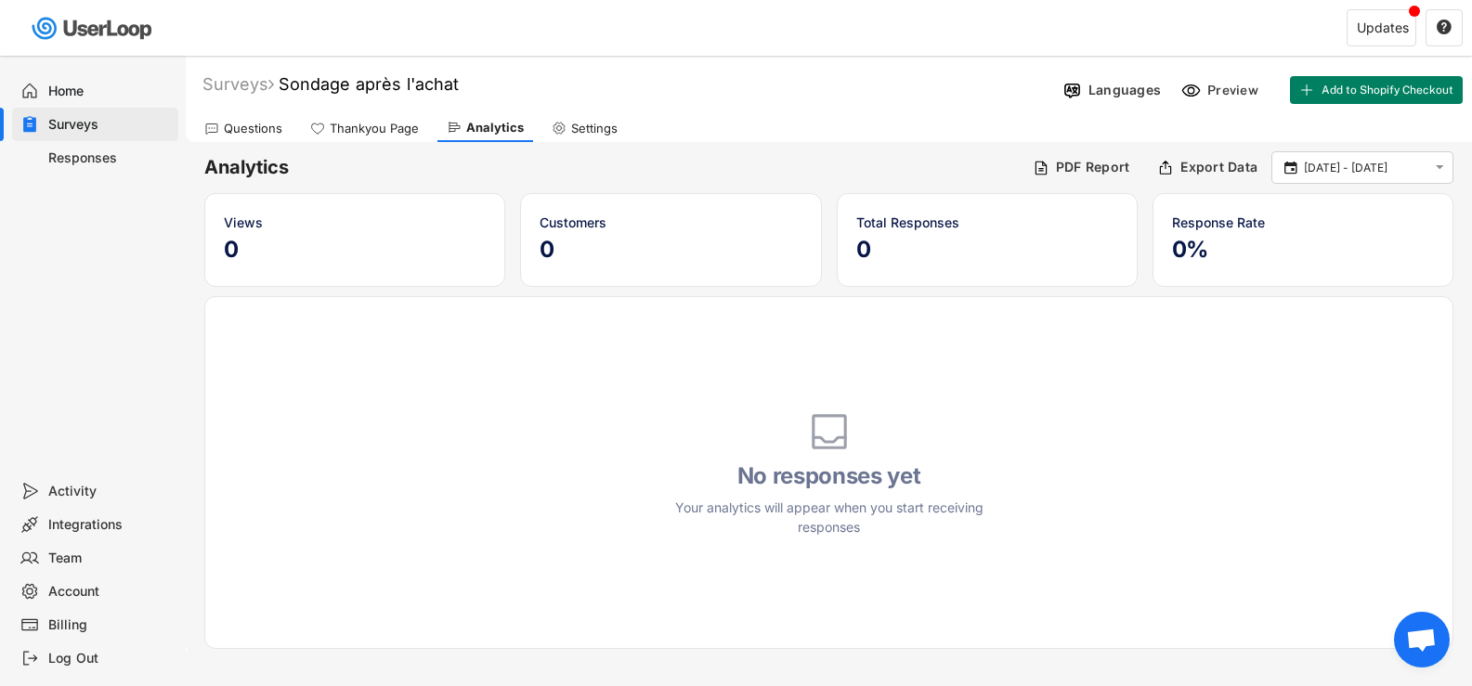
click at [587, 124] on div "Settings" at bounding box center [594, 129] width 46 height 16
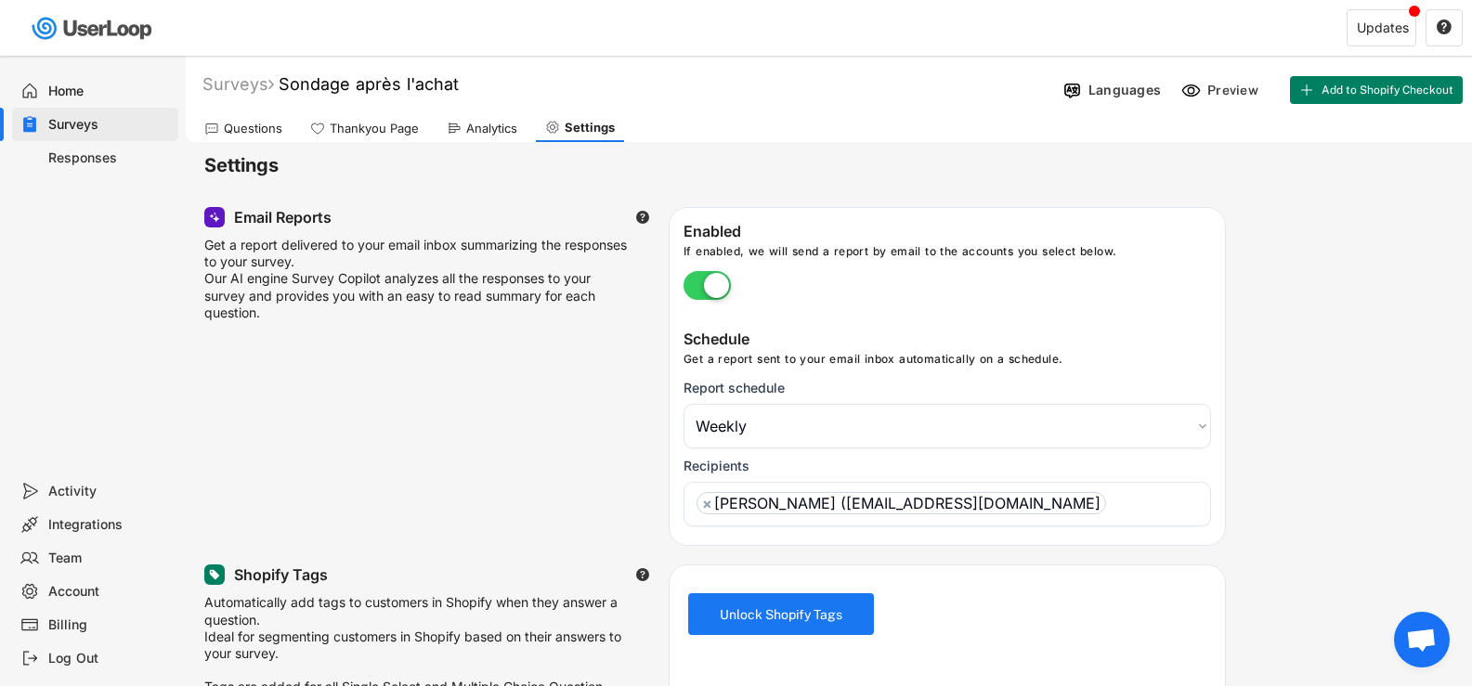
click at [68, 91] on div "Home" at bounding box center [109, 92] width 123 height 18
